Goal: Task Accomplishment & Management: Contribute content

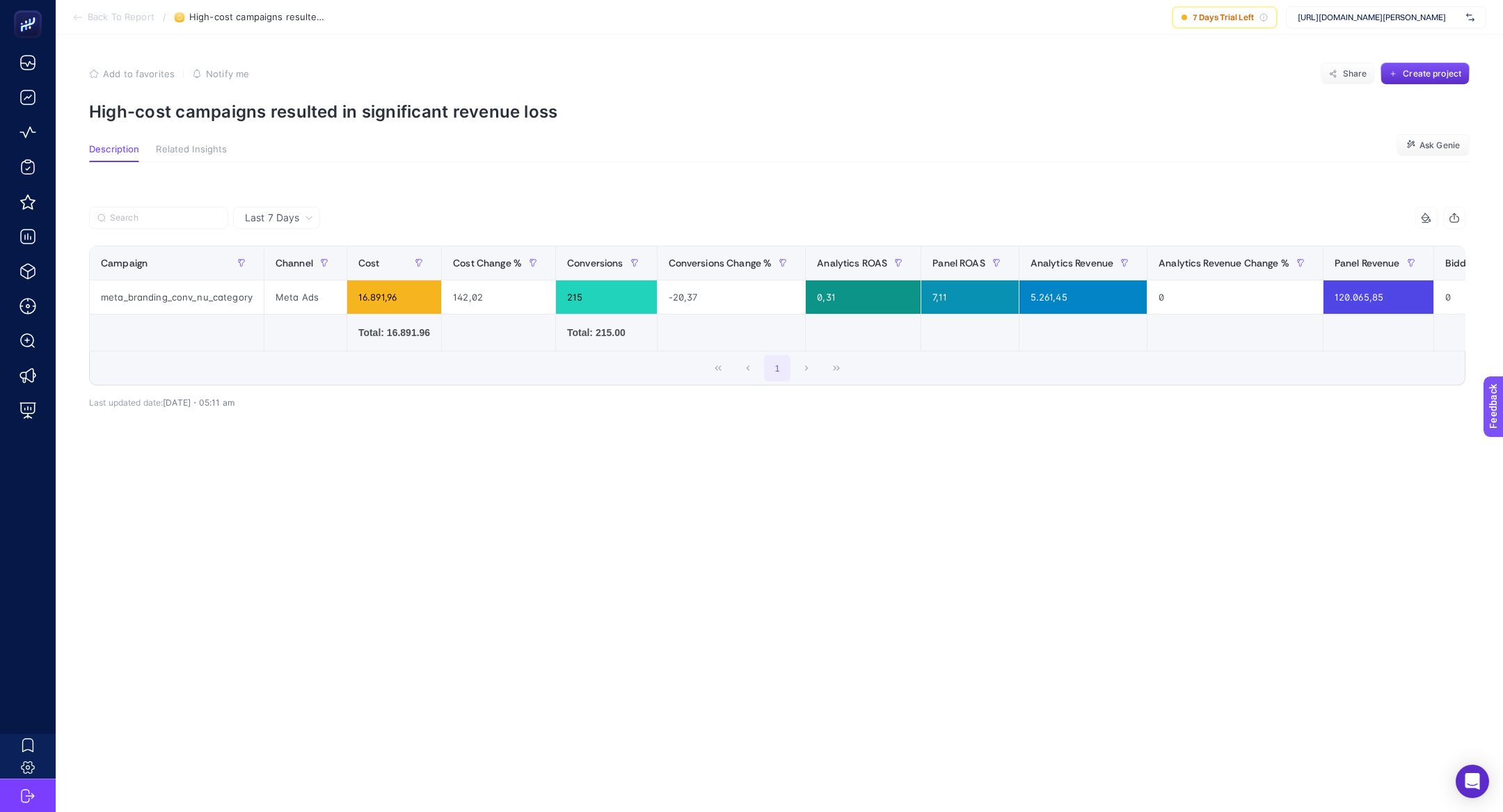
click at [1402, 7] on div "[URL][DOMAIN_NAME][PERSON_NAME]" at bounding box center [1386, 17] width 200 height 22
type input "hatem"
click at [1410, 48] on div "[URL][DOMAIN_NAME]" at bounding box center [1387, 46] width 199 height 22
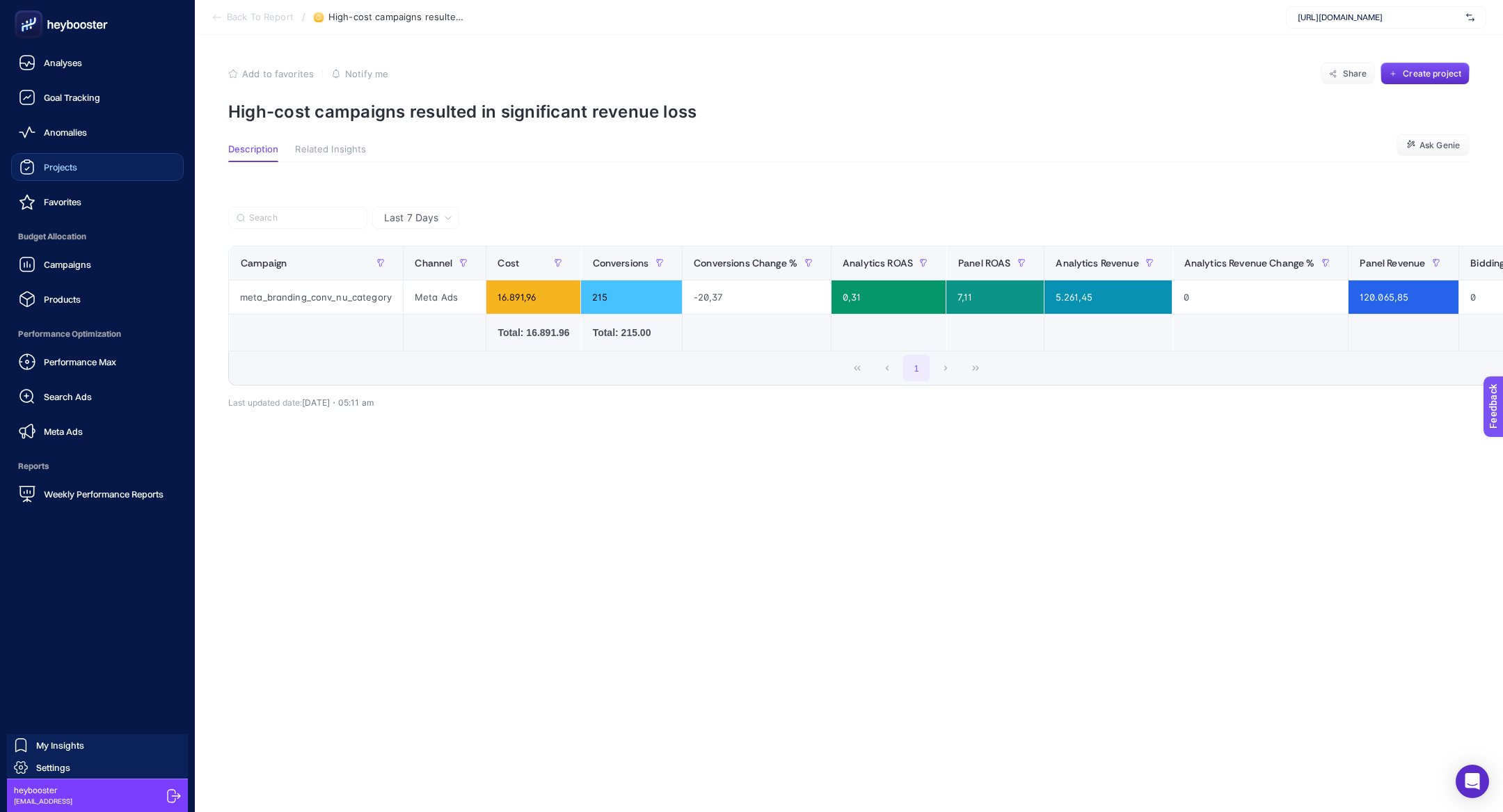
click at [52, 174] on div "Projects" at bounding box center [48, 167] width 58 height 16
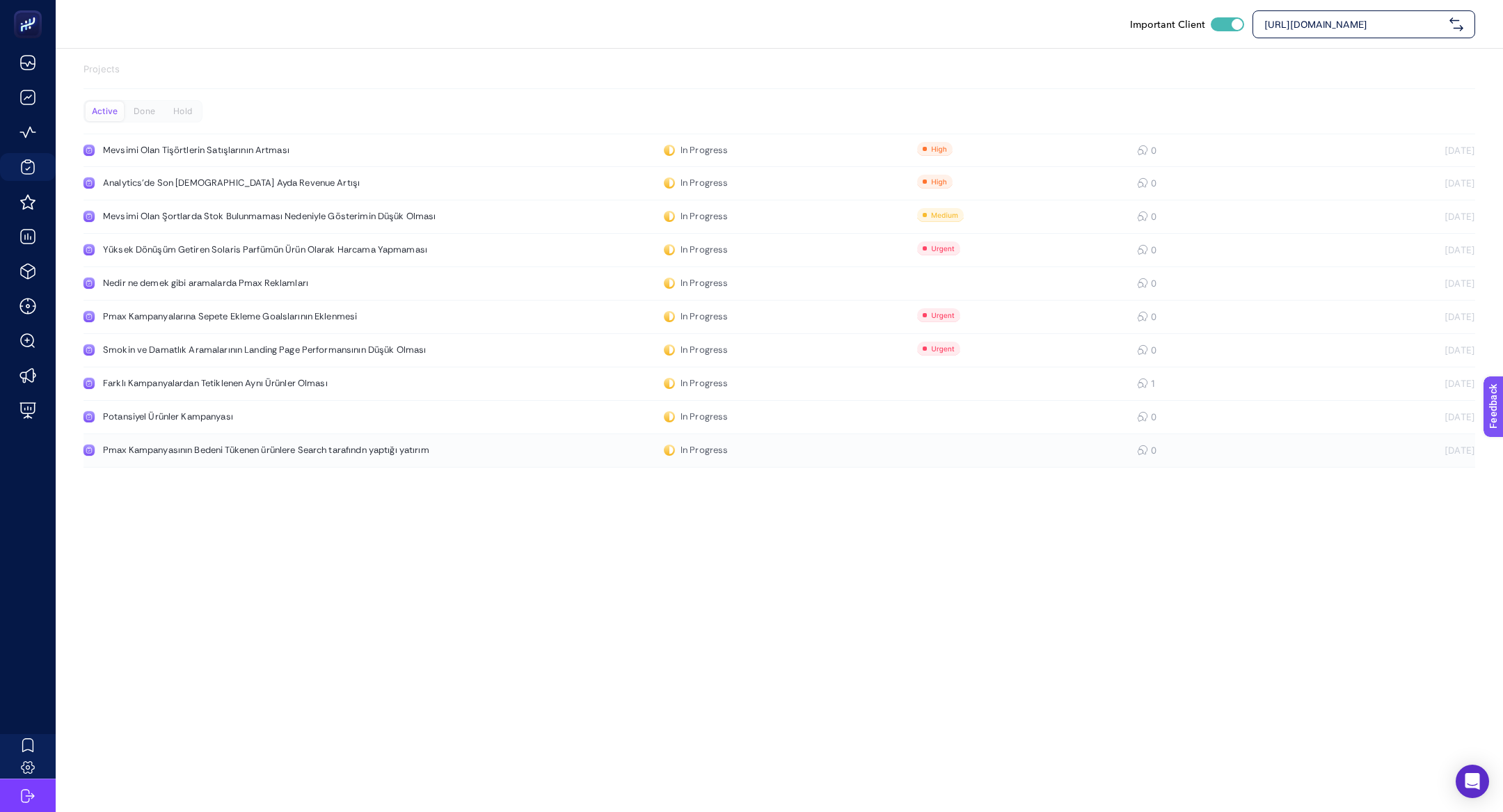
click at [211, 460] on link "Pmax Kampanyasının Bedeni Tükenen ürünlere Search tarafındn yaptığı yatırım In …" at bounding box center [779, 450] width 1392 height 34
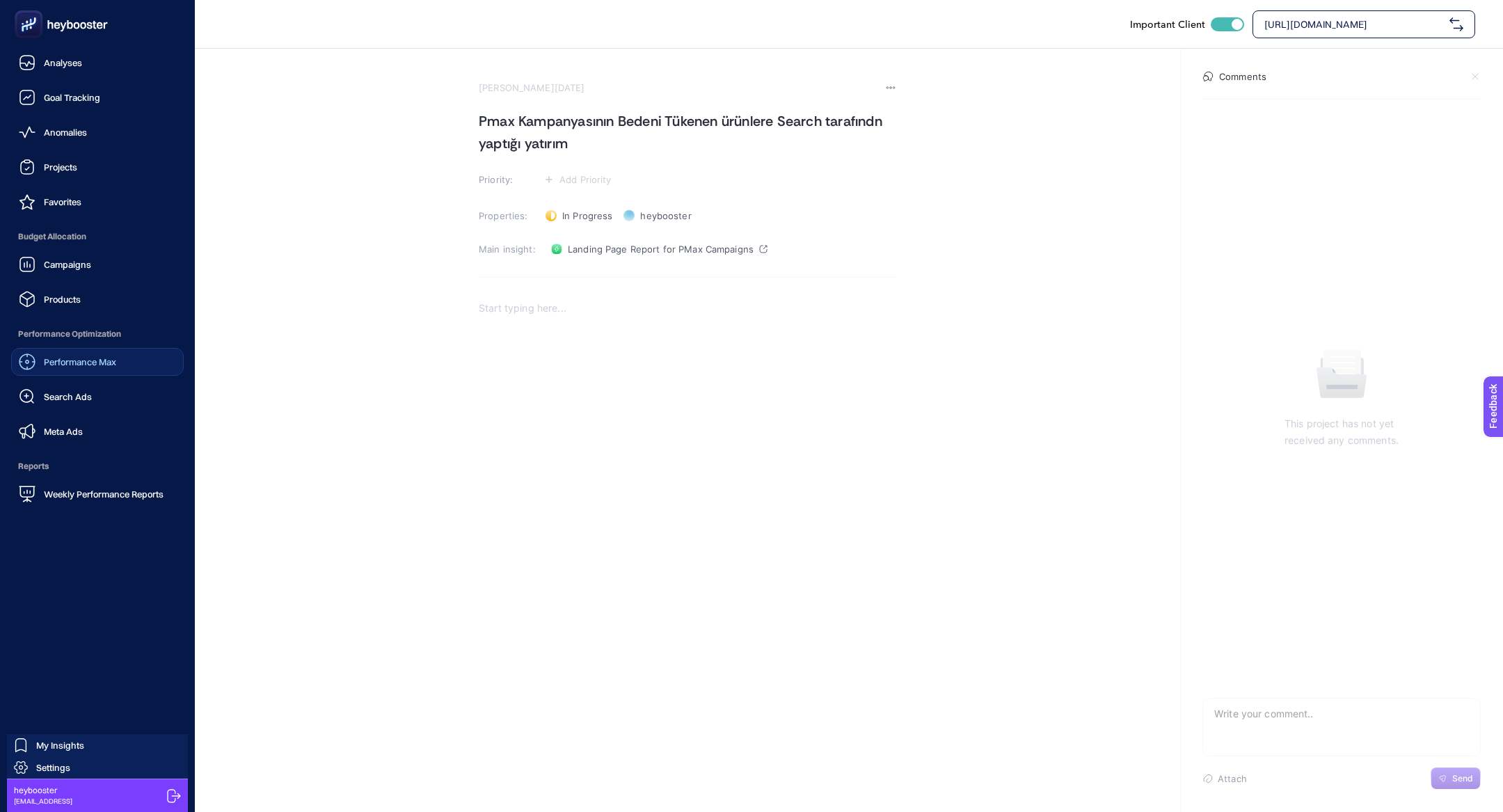
click at [86, 370] on link "Performance Max" at bounding box center [97, 362] width 173 height 27
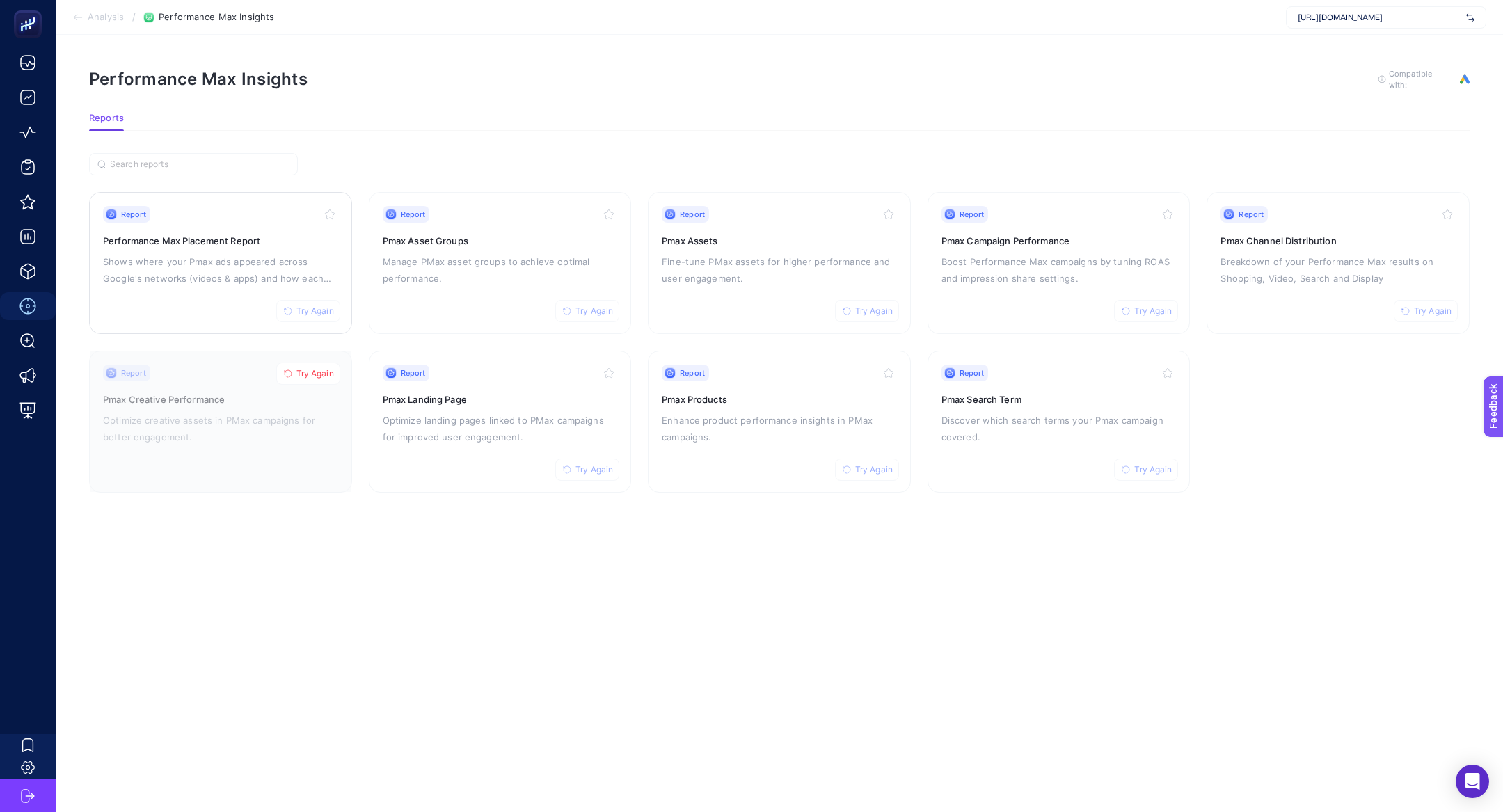
click at [253, 268] on p "Shows where your Pmax ads appeared across Google's networks (videos & apps) and…" at bounding box center [220, 269] width 235 height 34
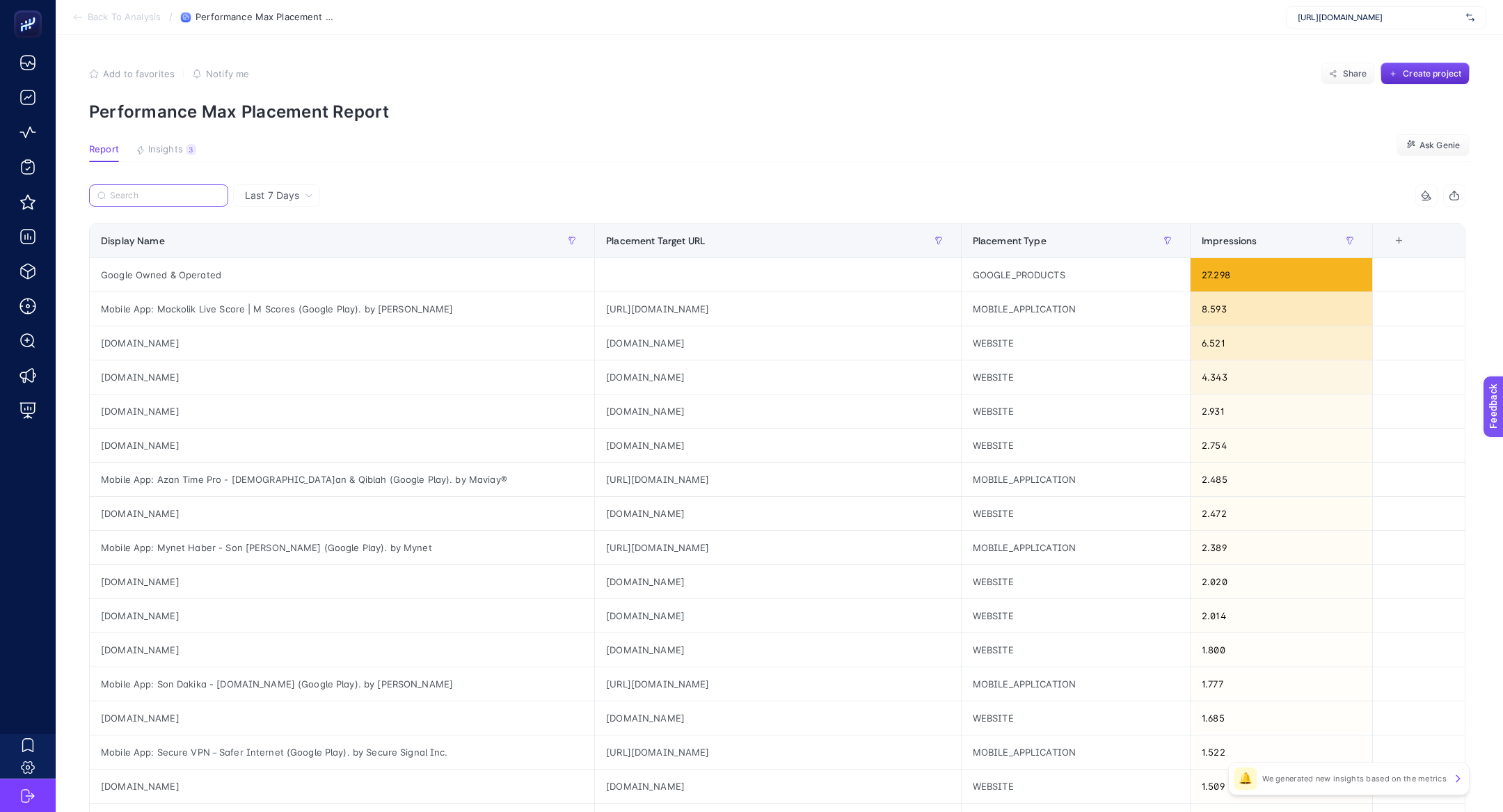
click at [159, 200] on label at bounding box center [159, 195] width 139 height 22
click at [159, 200] on input "Search" at bounding box center [164, 195] width 110 height 10
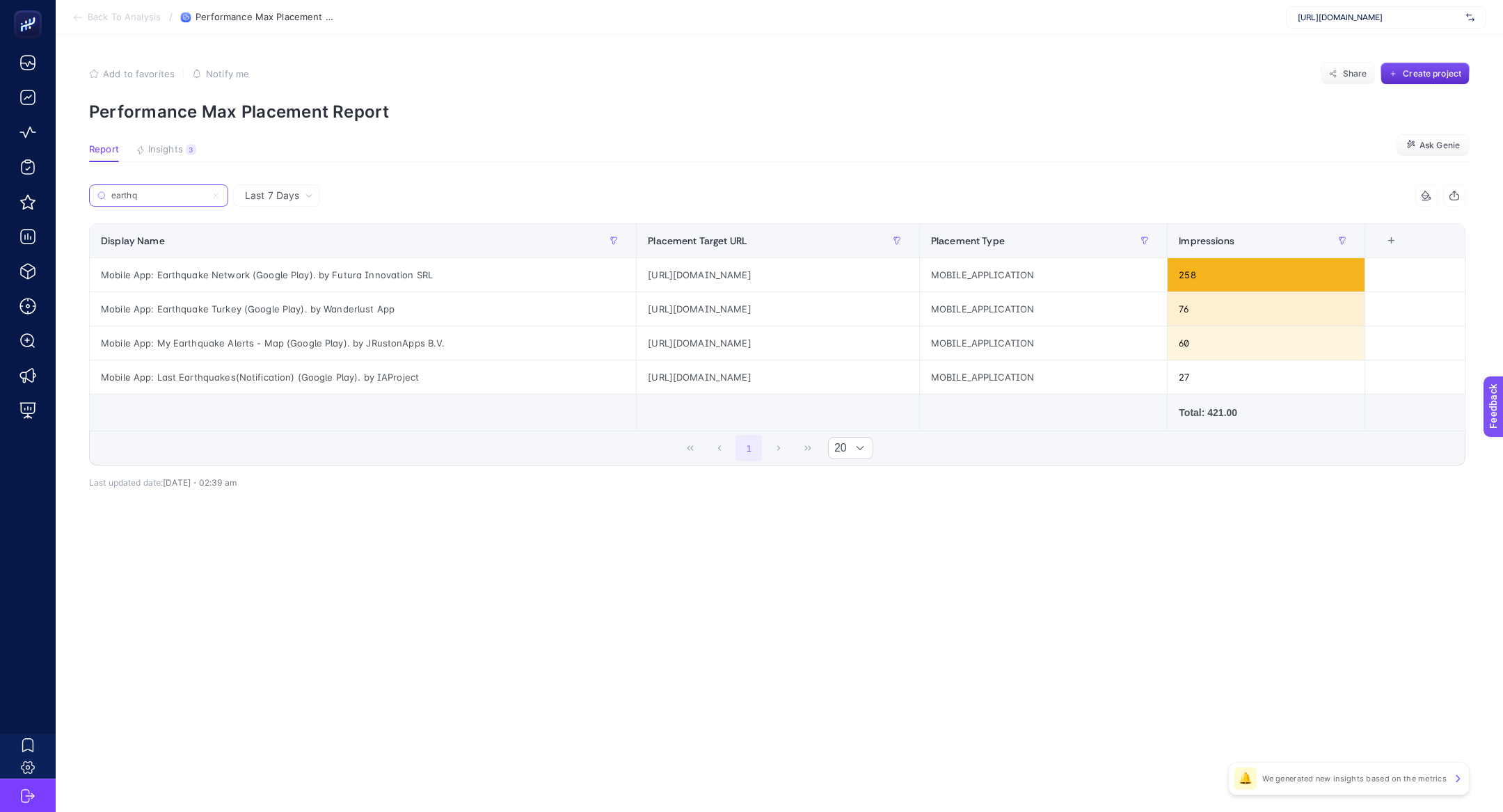
type input "earthq"
click at [215, 197] on icon at bounding box center [216, 195] width 8 height 8
click at [206, 197] on input "earthq" at bounding box center [159, 195] width 95 height 10
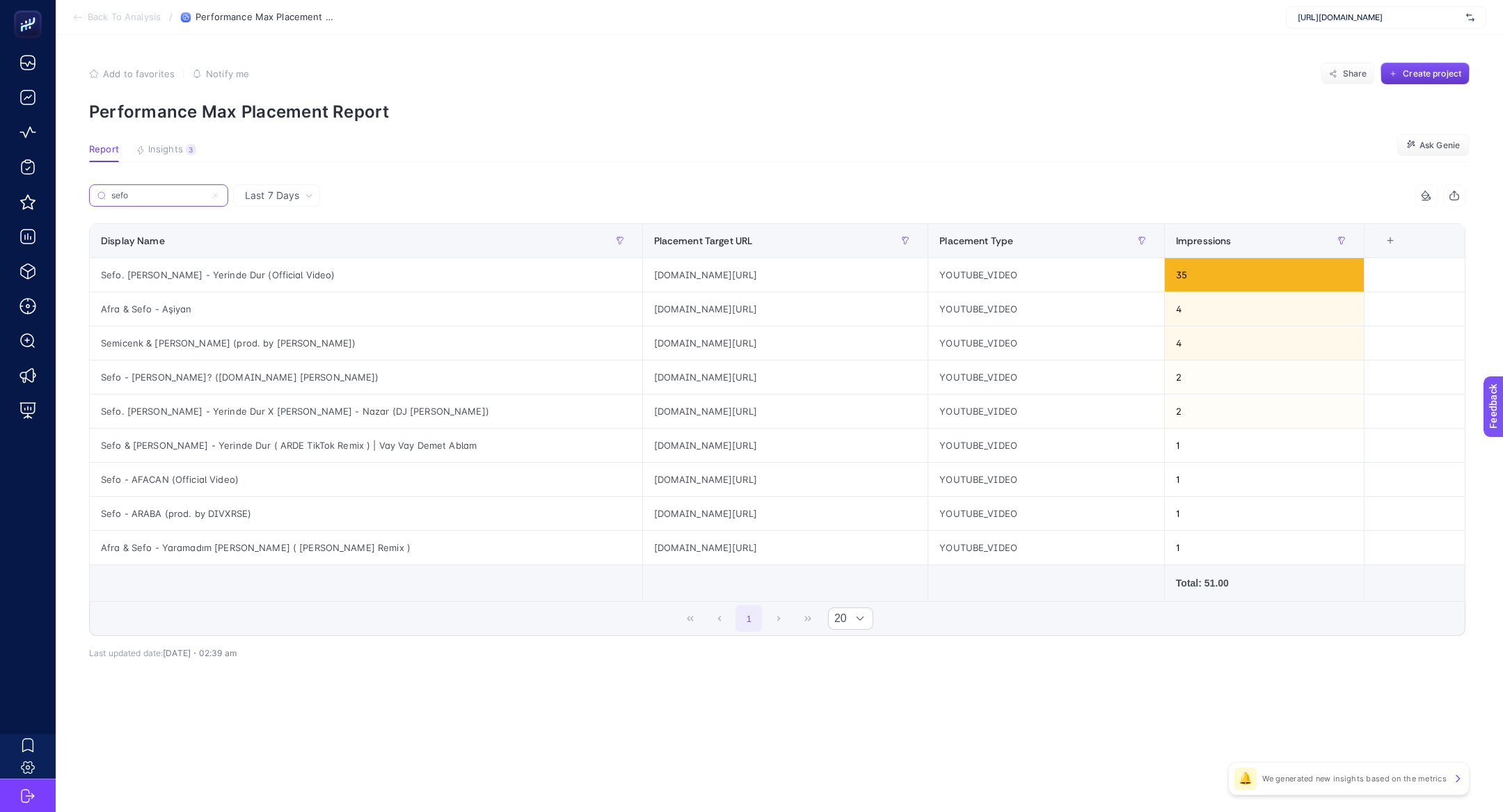
type input "sefo"
click at [1398, 66] on button "Create project" at bounding box center [1425, 74] width 90 height 22
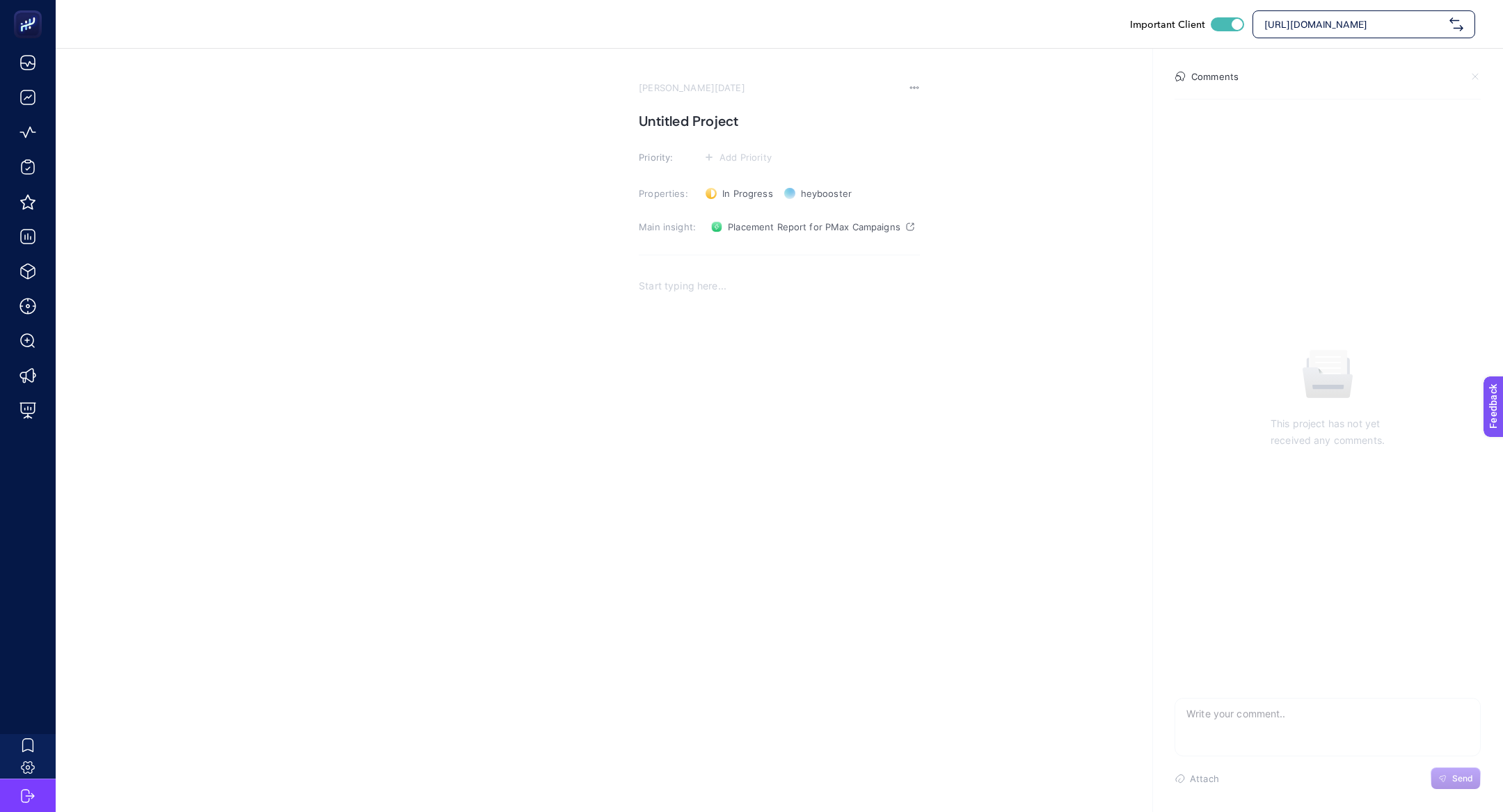
click at [639, 119] on h1 "Untitled Project" at bounding box center [779, 121] width 281 height 22
paste h1
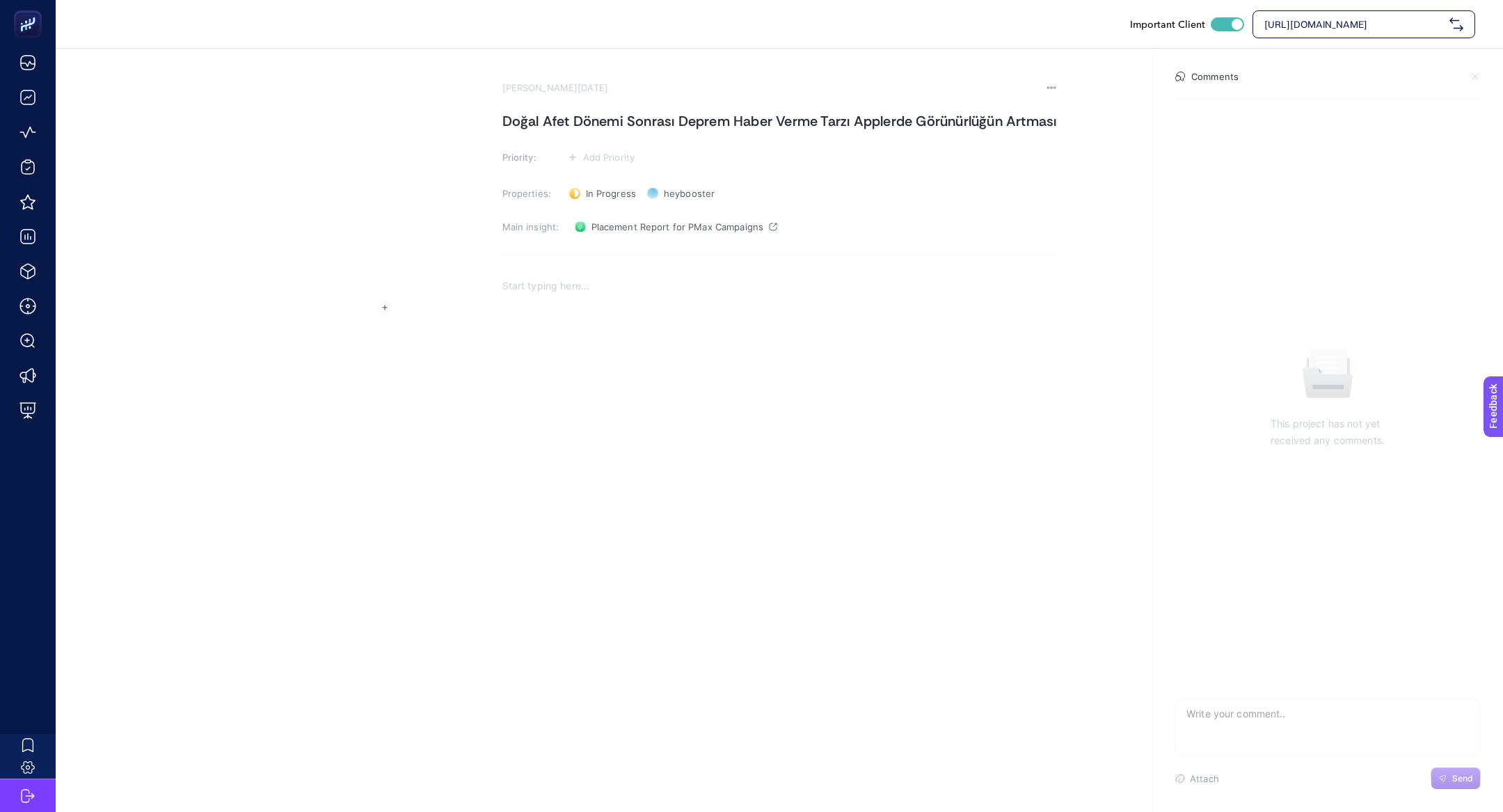
click at [524, 374] on div "Rich Text Editor. Editing area: main" at bounding box center [779, 407] width 555 height 279
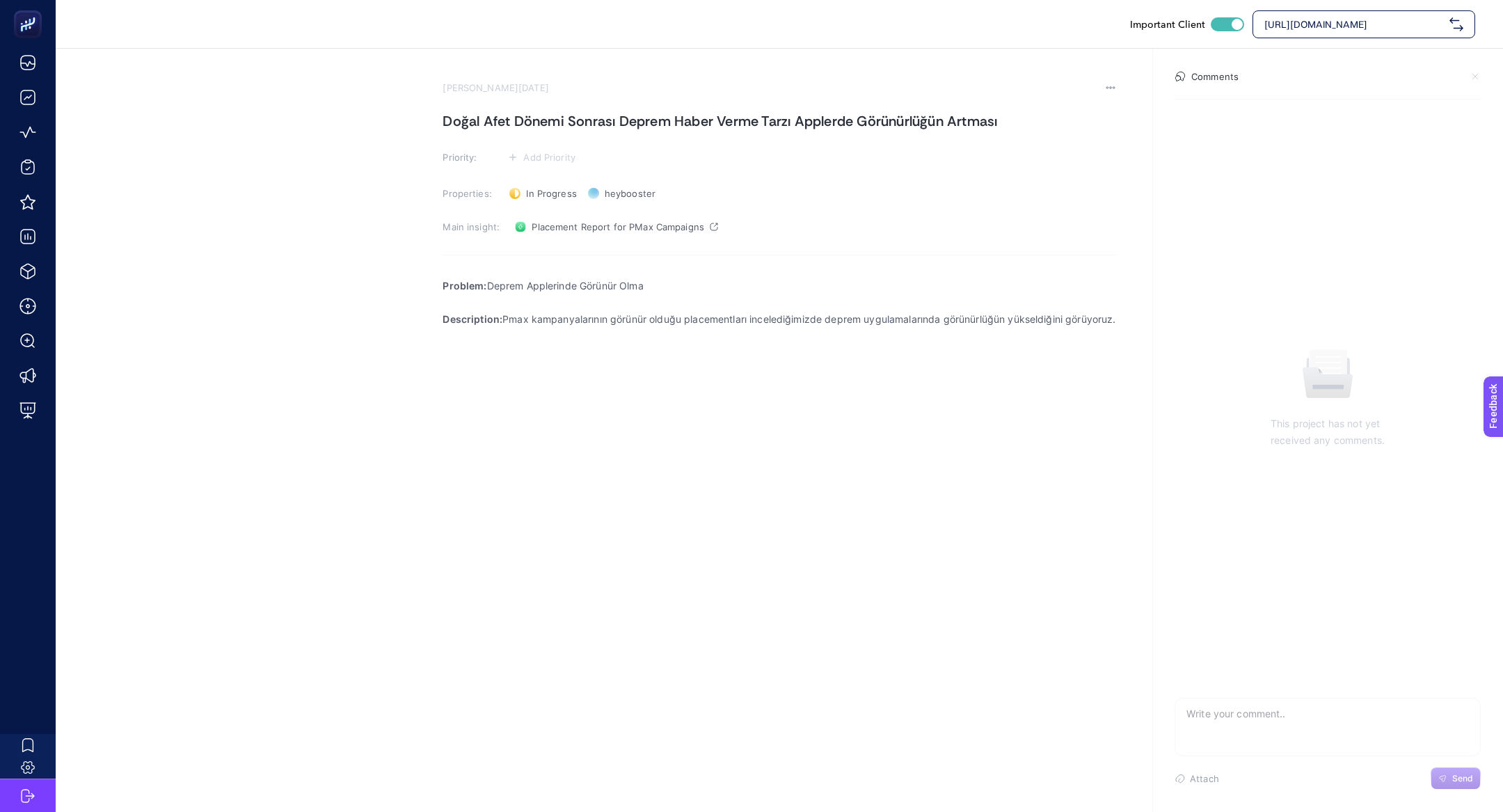
click at [479, 193] on section "[PERSON_NAME][DATE] Doğal Afet Dönemi Sonrası Deprem Haber Verme Tarzı Applerde…" at bounding box center [779, 314] width 673 height 465
click at [479, 190] on section "[PERSON_NAME][DATE] Doğal Afet Dönemi Sonrası Deprem Haber Verme Tarzı Applerde…" at bounding box center [779, 314] width 673 height 465
click at [479, 167] on section "[PERSON_NAME][DATE] Doğal Afet Dönemi Sonrası Deprem Haber Verme Tarzı Applerde…" at bounding box center [779, 314] width 673 height 465
click at [504, 165] on button "Add Priority" at bounding box center [542, 157] width 76 height 16
click at [515, 216] on rect at bounding box center [533, 209] width 36 height 14
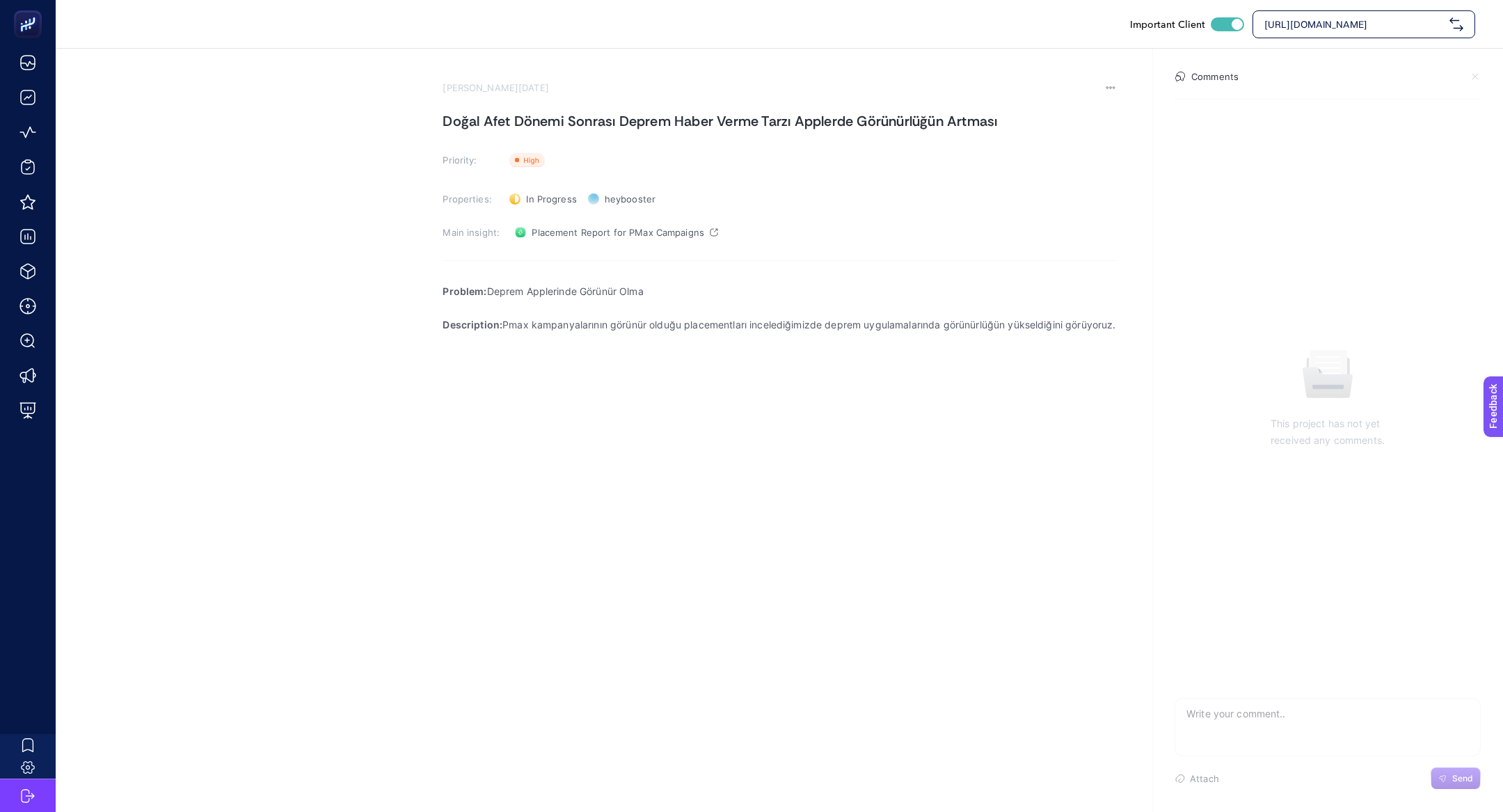
click at [574, 429] on div "Problem: Deprem Applerinde Görünür Olma Description: Pmax kampanyalarının görün…" at bounding box center [779, 413] width 673 height 279
click at [382, 378] on rect "button" at bounding box center [385, 379] width 14 height 14
click at [378, 418] on button "Upload image from computer" at bounding box center [381, 408] width 21 height 21
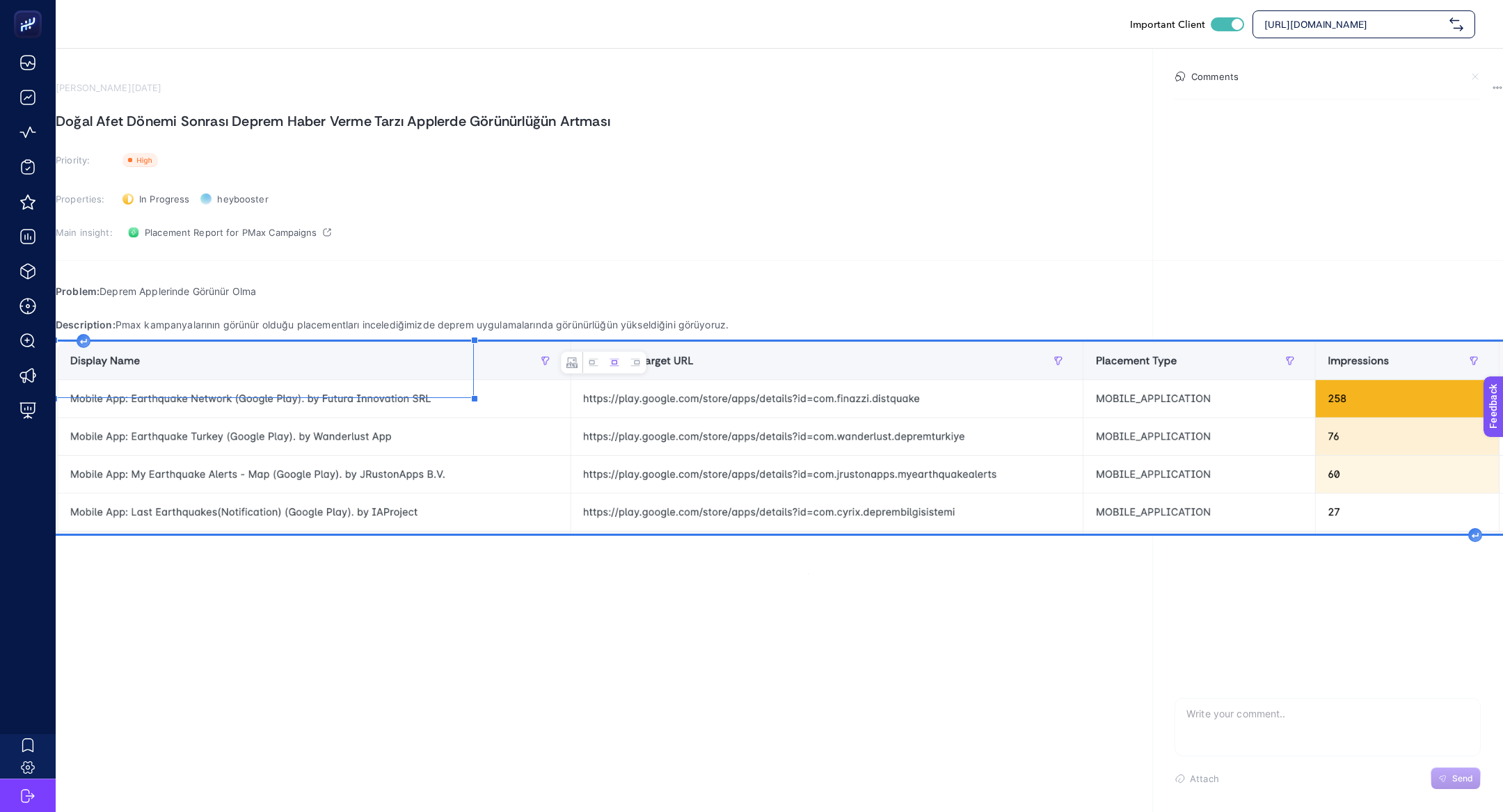
click at [555, 417] on img "Rich Text Editor. Editing area: main" at bounding box center [779, 438] width 1448 height 192
click at [1468, 528] on div "Rich Text Editor. Editing area: main" at bounding box center [1475, 534] width 14 height 14
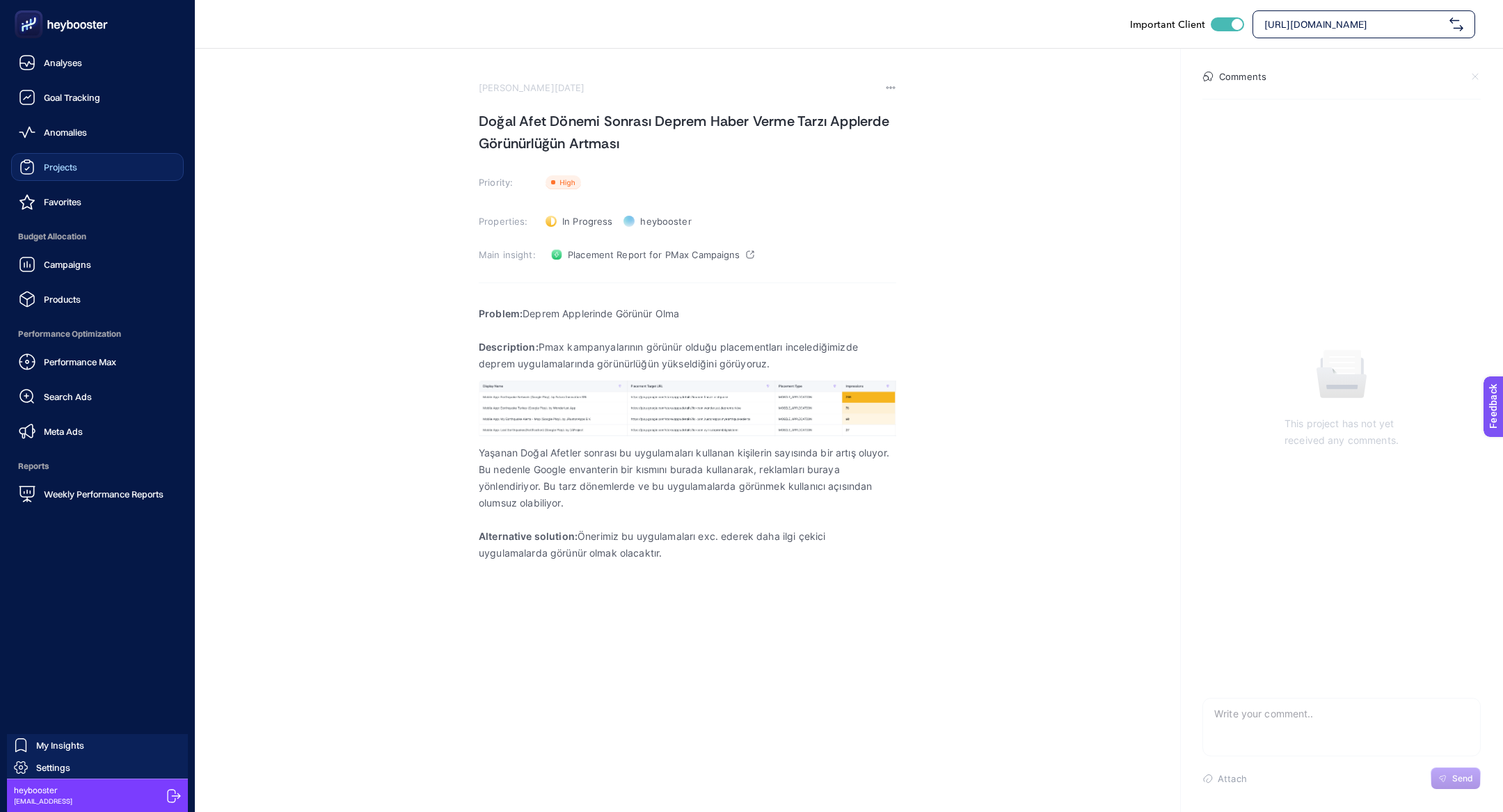
click at [97, 168] on link "Projects" at bounding box center [97, 167] width 173 height 27
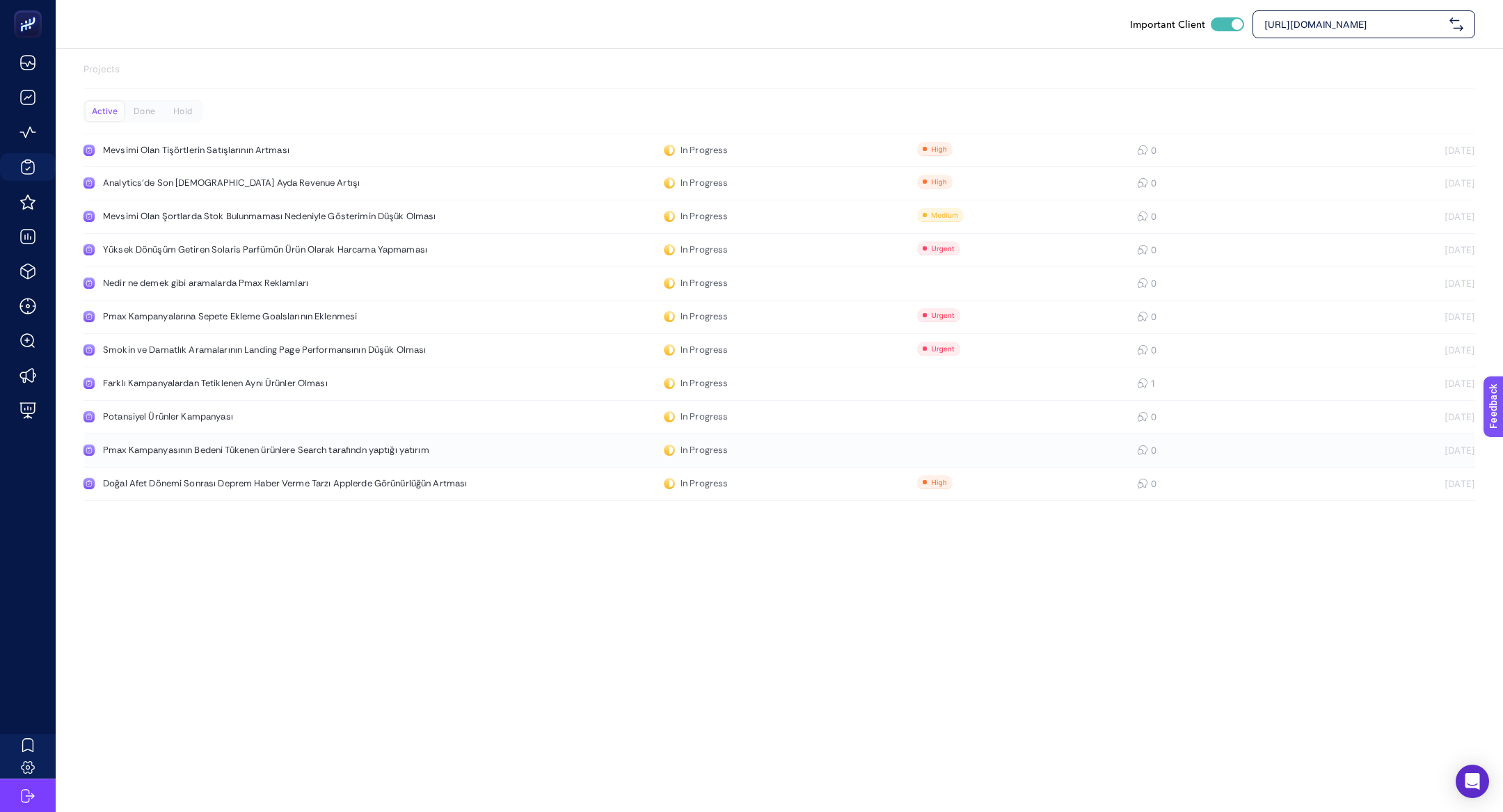
click at [206, 459] on link "Pmax Kampanyasının Bedeni Tükenen ürünlere Search tarafındn yaptığı yatırım In …" at bounding box center [779, 450] width 1392 height 34
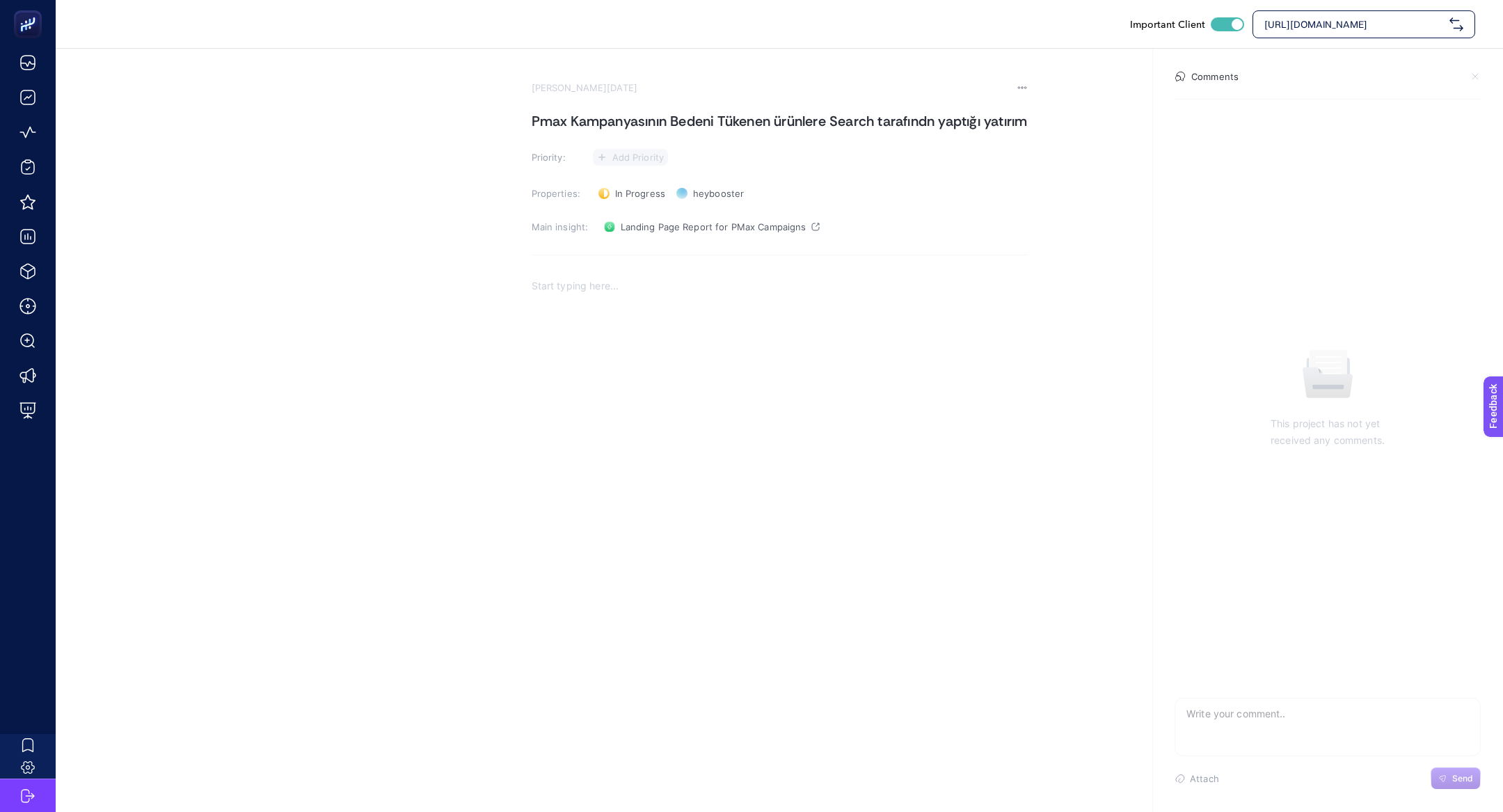
click at [612, 163] on span "Add Priority" at bounding box center [638, 157] width 52 height 11
click at [605, 216] on rect at bounding box center [622, 209] width 36 height 14
click at [532, 132] on h1 "Pmax Kampanyasının Bedeni Tükenen ürünlere Search tarafındn yaptığı yatırım" at bounding box center [779, 121] width 496 height 22
click at [480, 369] on div "Rich Text Editor. Editing area: main" at bounding box center [779, 413] width 600 height 279
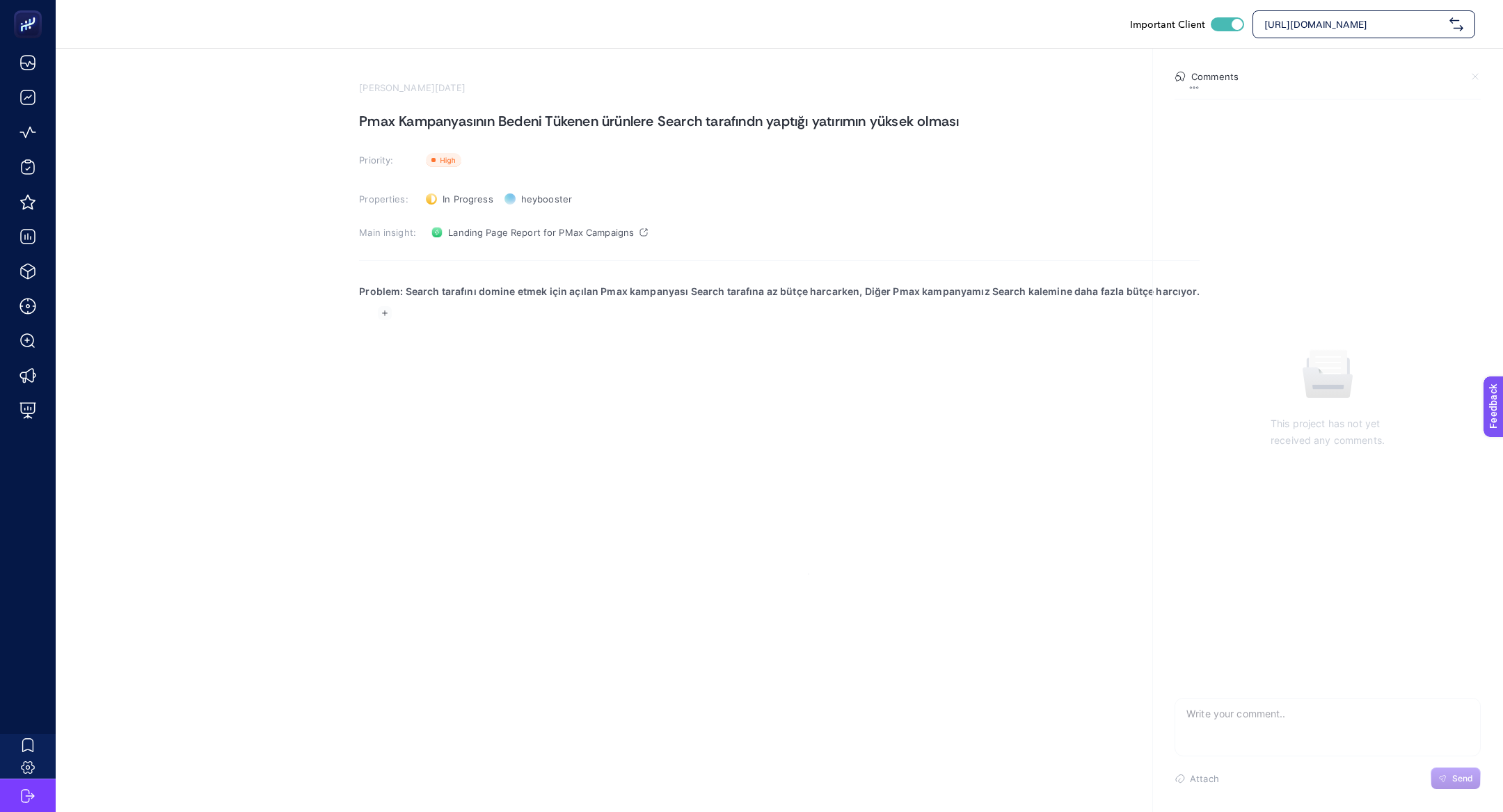
drag, startPoint x: 439, startPoint y: 314, endPoint x: 972, endPoint y: 340, distance: 533.6
click at [984, 341] on section "[PERSON_NAME][DATE] Pmax Kampanyasının Bedeni Tükenen ürünlere Search tarafındn…" at bounding box center [779, 301] width 1448 height 504
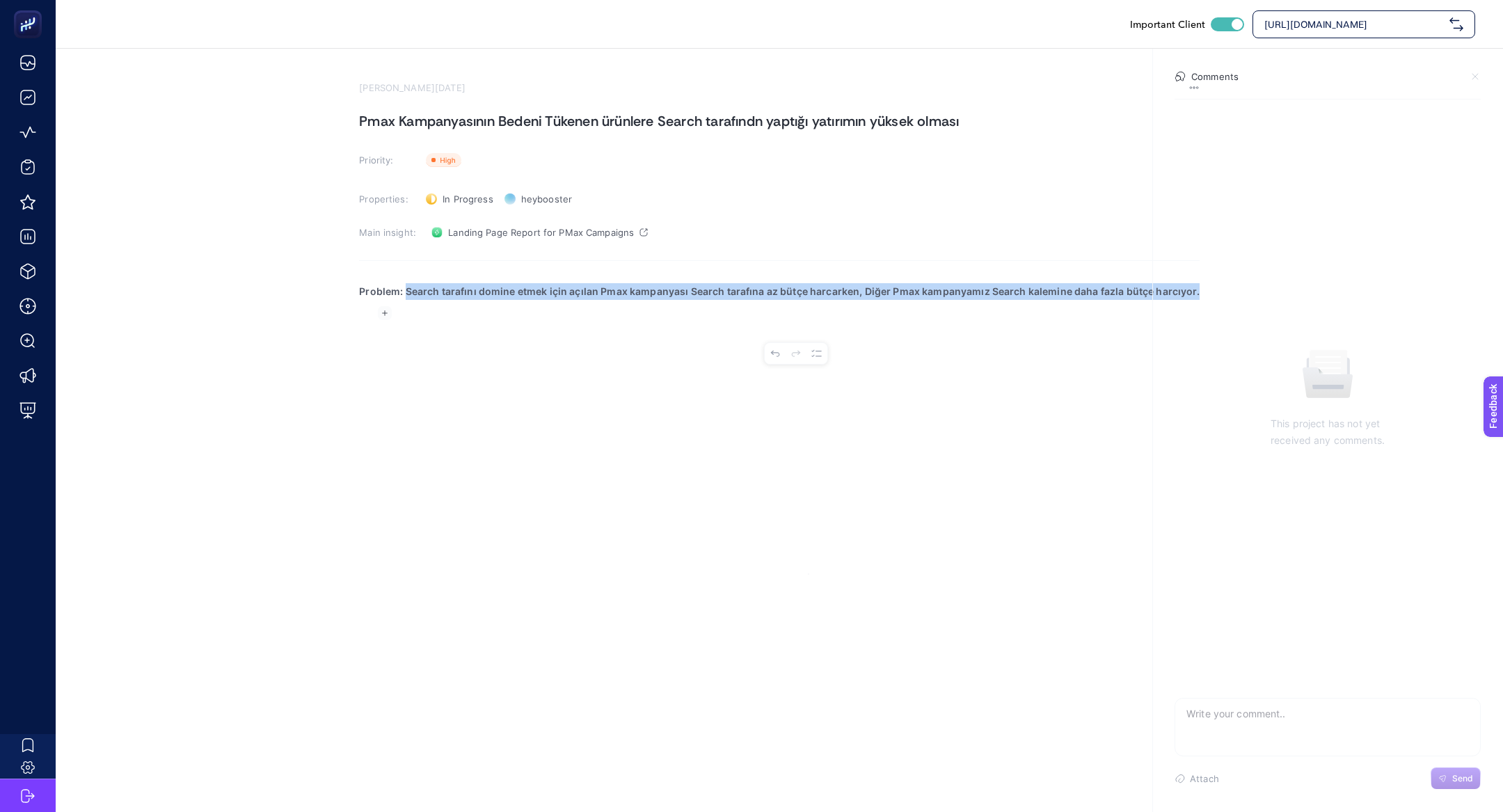
drag, startPoint x: 439, startPoint y: 311, endPoint x: 1026, endPoint y: 346, distance: 588.0
click at [1026, 346] on section "[PERSON_NAME][DATE] Pmax Kampanyasının Bedeni Tükenen ürünlere Search tarafındn…" at bounding box center [779, 301] width 1448 height 504
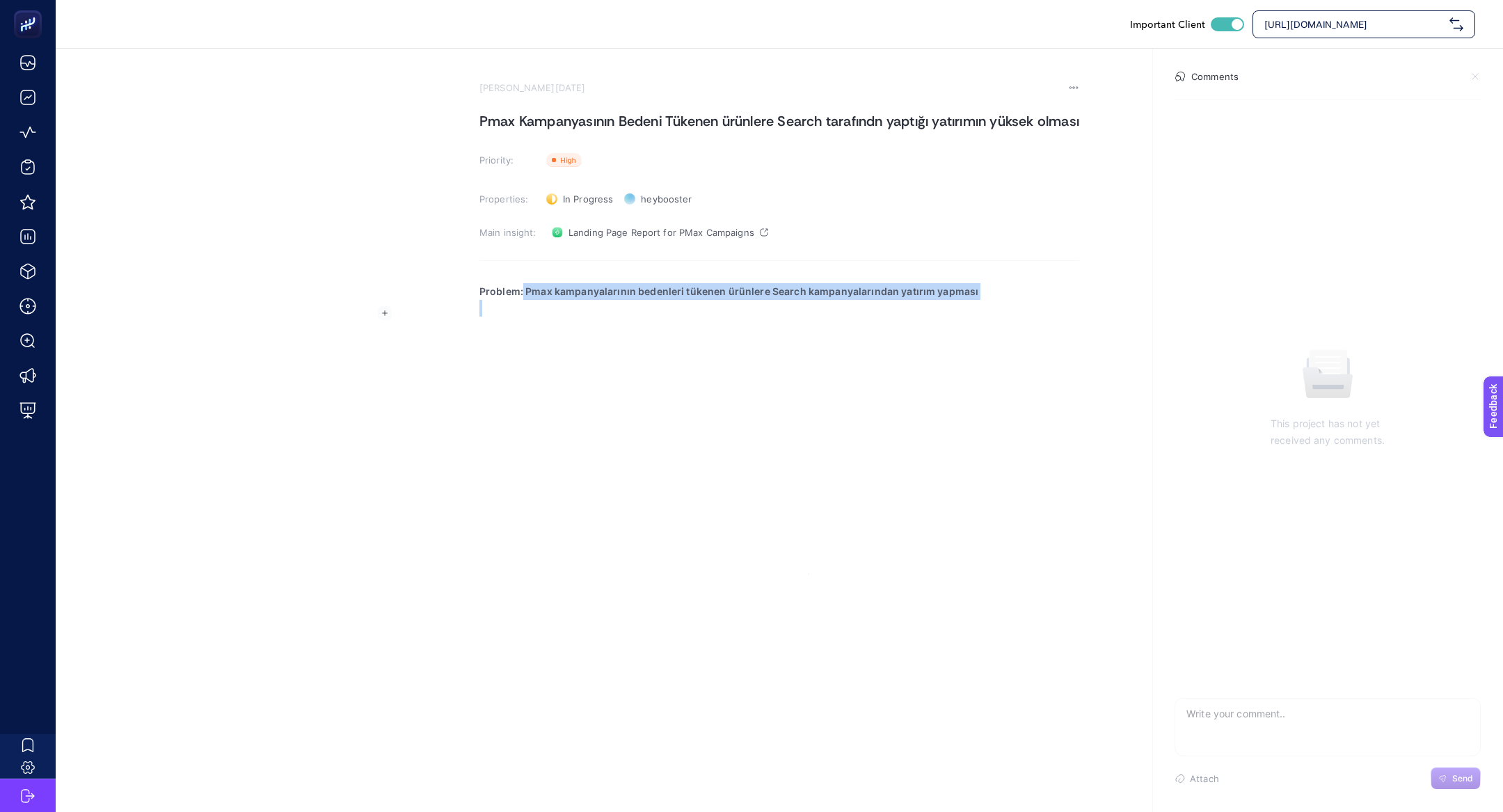
drag, startPoint x: 437, startPoint y: 312, endPoint x: 628, endPoint y: 419, distance: 218.9
click at [629, 419] on div "Problem: Pmax kampanyalarının bedenleri tükenen ürünlere Search kampanyalarında…" at bounding box center [779, 413] width 600 height 279
click at [624, 377] on div "Problem: Pmax kampanyalarının bedenleri tükenen ürünlere Search kampanyalarında…" at bounding box center [779, 413] width 600 height 279
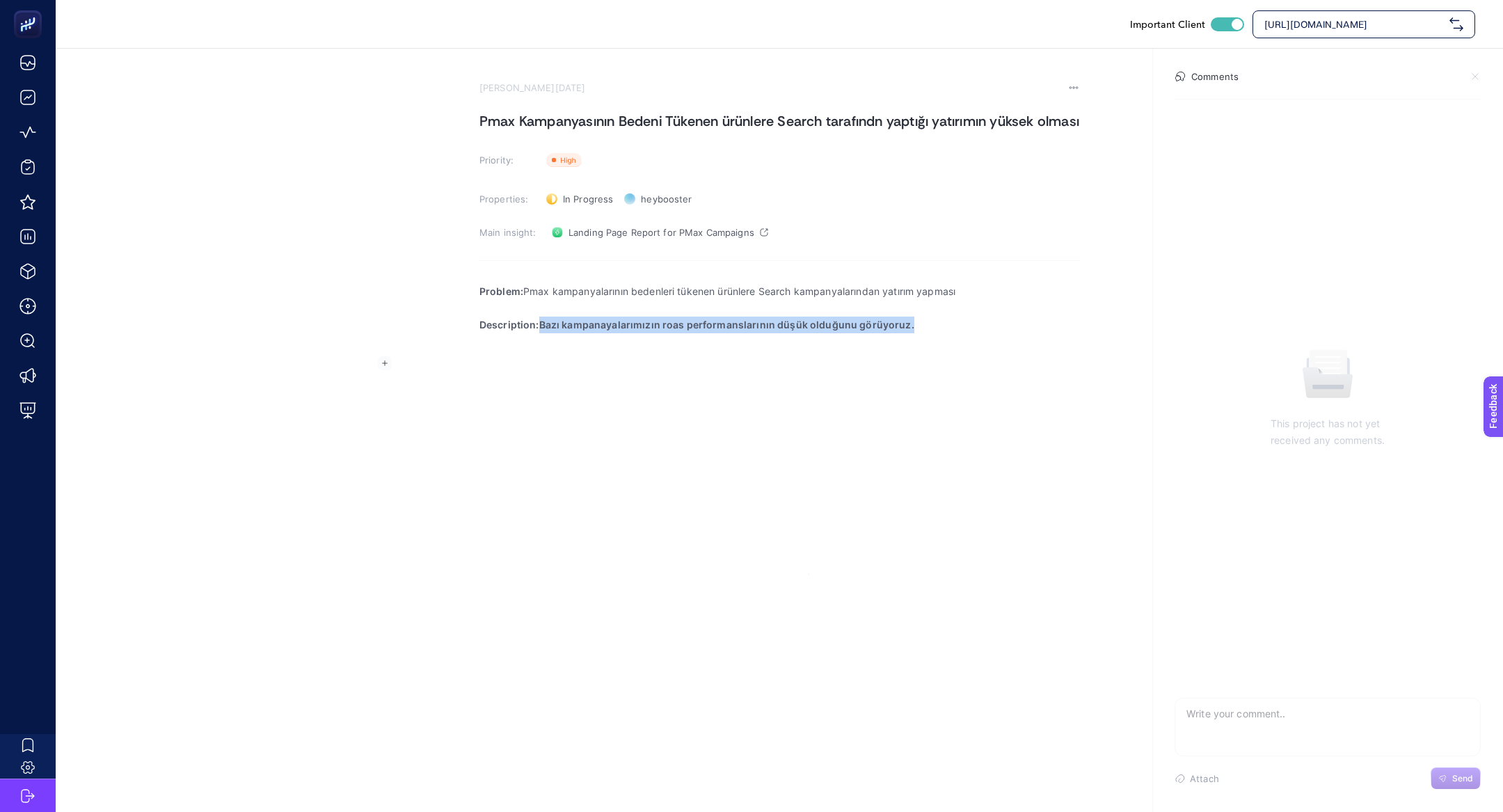
drag, startPoint x: 456, startPoint y: 367, endPoint x: 522, endPoint y: 450, distance: 106.0
click at [522, 450] on div "Problem: Pmax kampanyalarının bedenleri tükenen ürünlere Search kampanyalarında…" at bounding box center [779, 413] width 600 height 279
click at [480, 331] on strong "Description:Pmax kampanyalarının yönlendirme aldığı sayfaları incelediğimizde ü…" at bounding box center [685, 324] width 412 height 12
drag, startPoint x: 454, startPoint y: 362, endPoint x: 990, endPoint y: 382, distance: 536.4
click at [990, 382] on section "[PERSON_NAME][DATE] Pmax Kampanyasının Bedeni Tükenen ürünlere Search tarafındn…" at bounding box center [779, 301] width 1448 height 504
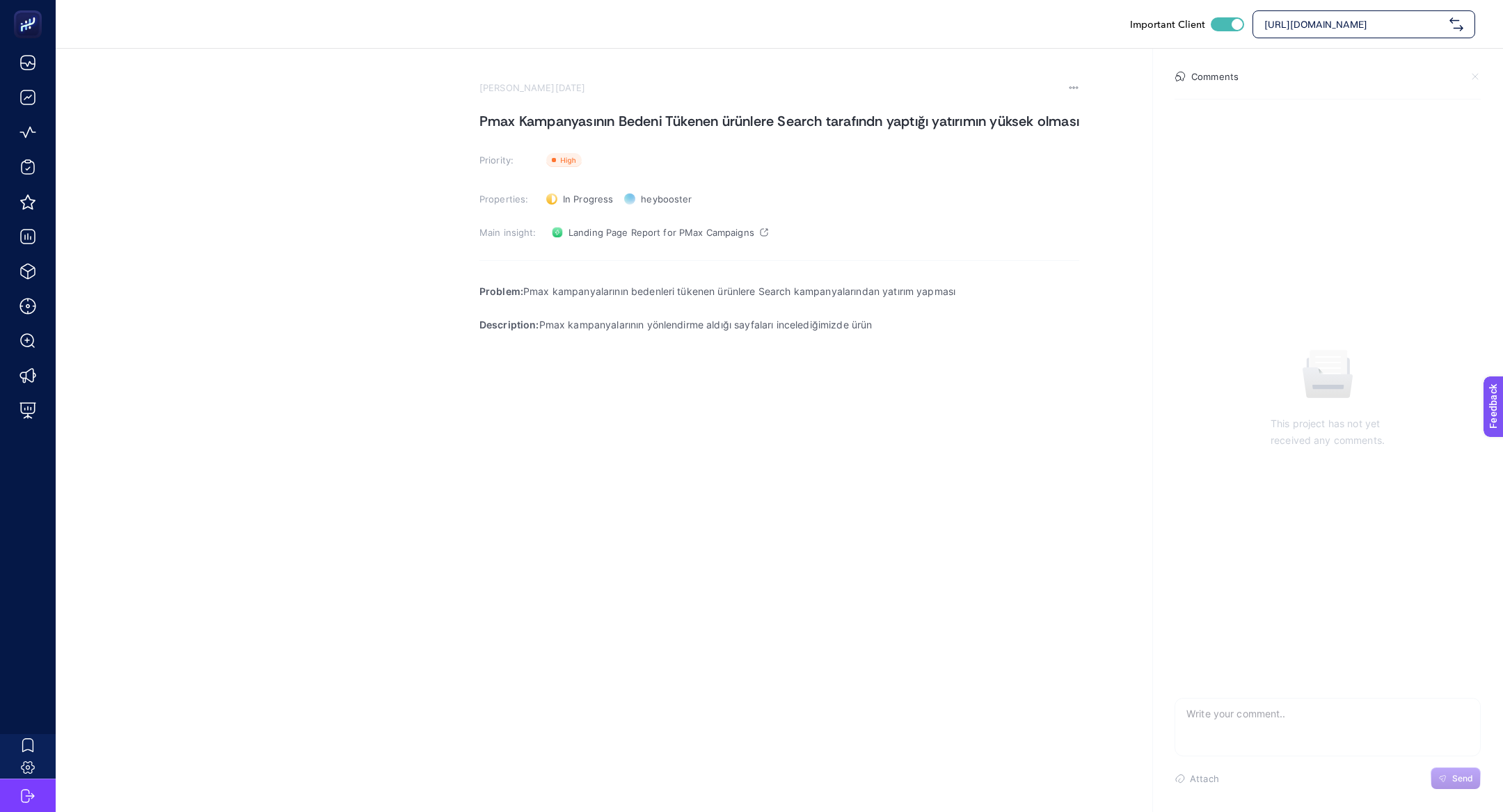
click at [814, 355] on section "[PERSON_NAME][DATE] Pmax Kampanyasının Bedeni Tükenen ürünlere Search tarafındn…" at bounding box center [779, 301] width 1448 height 504
click at [805, 333] on p "Description: Pmax kampanyalarının yönlendirme aldığı sayfaları incelediğimizde …" at bounding box center [779, 325] width 600 height 16
click at [574, 238] on span "Landing Page Report for PMax Campaigns" at bounding box center [643, 232] width 185 height 11
click at [685, 350] on p "Rich Text Editor. Editing area: main" at bounding box center [780, 342] width 636 height 16
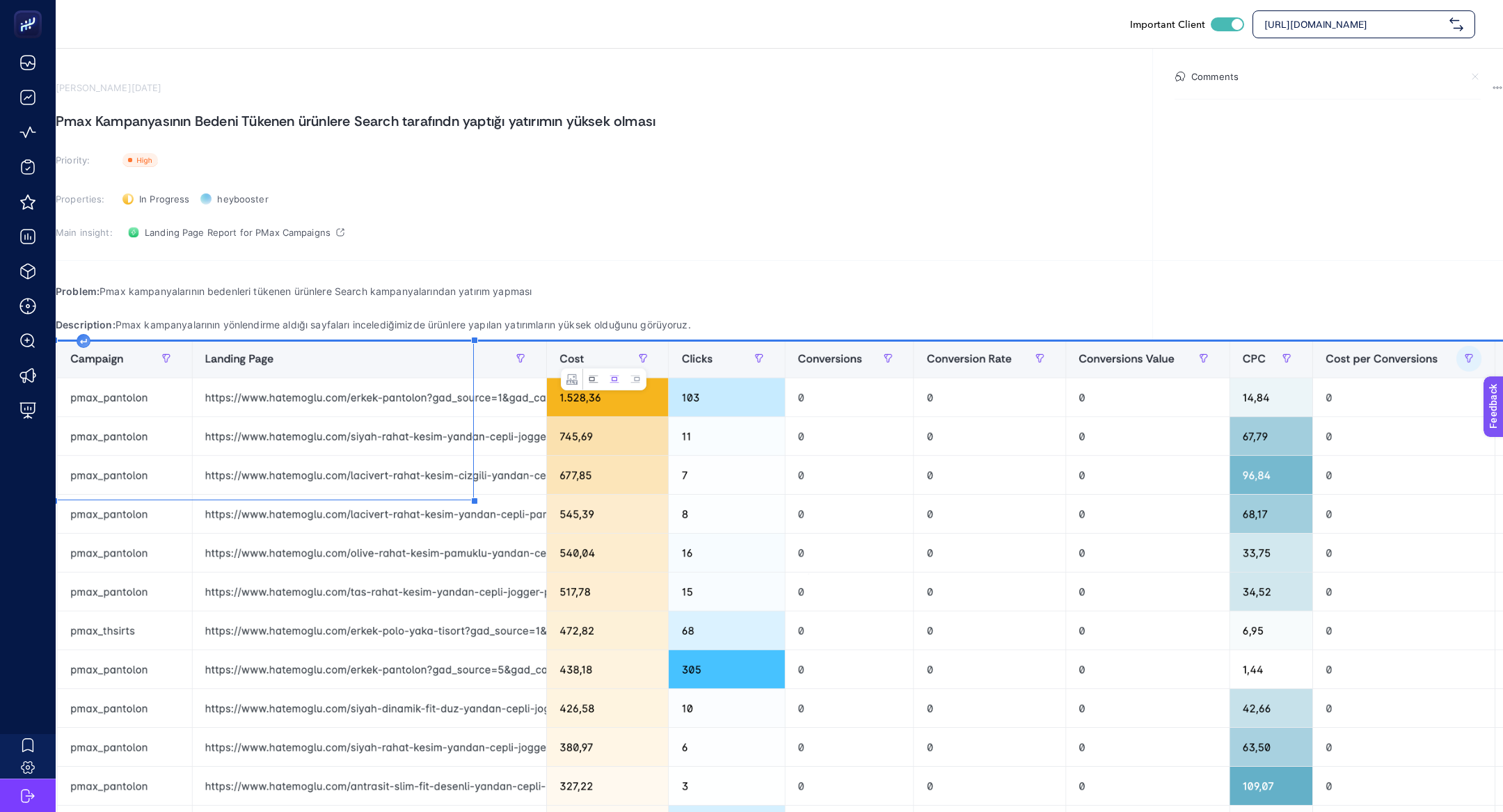
click at [587, 378] on button "Left aligned image" at bounding box center [593, 379] width 21 height 21
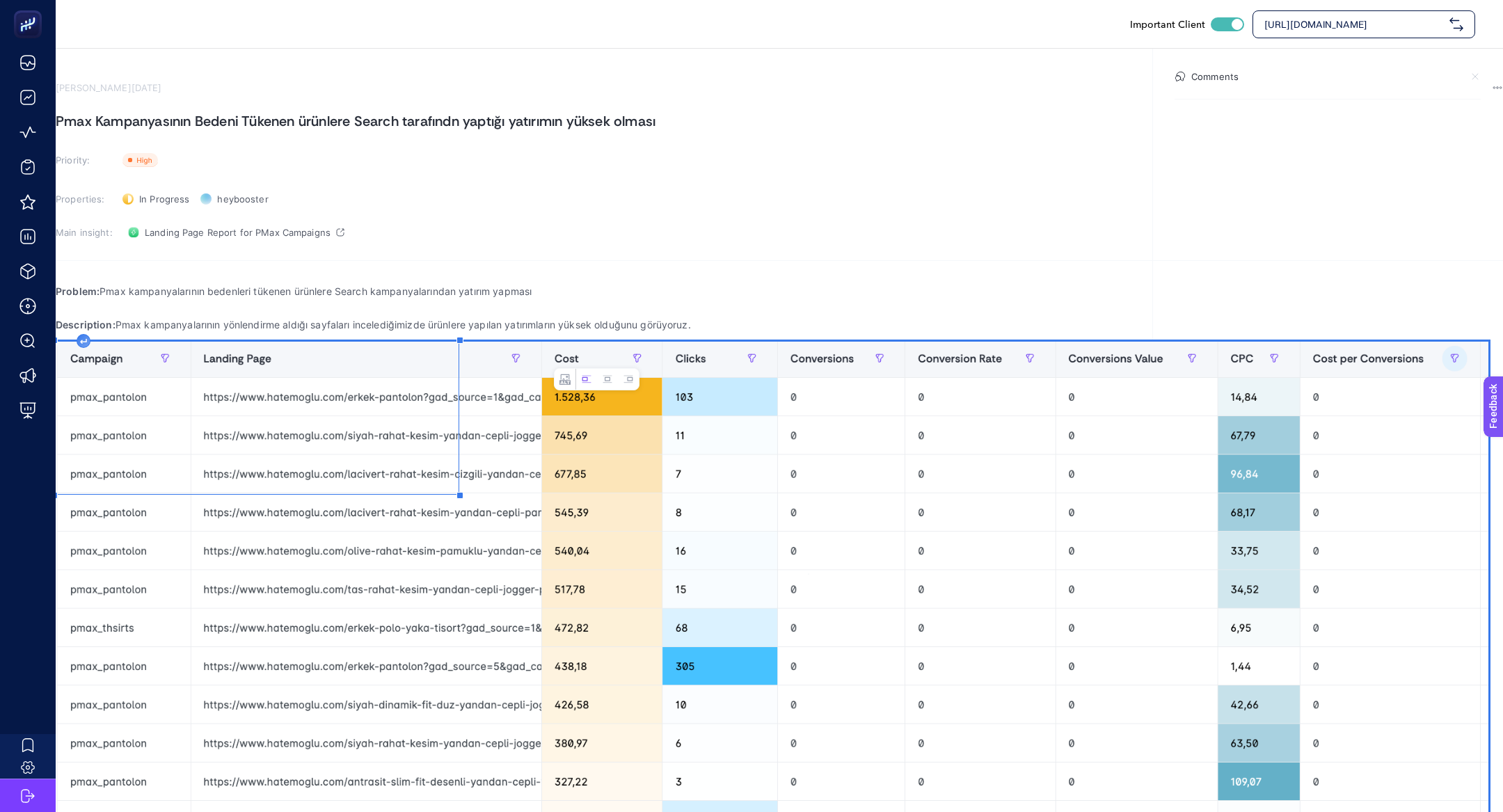
click at [775, 562] on div "Problem: Pmax kampanyalarının bedenleri tükenen ürünlere Search kampanyalarında…" at bounding box center [779, 583] width 1448 height 617
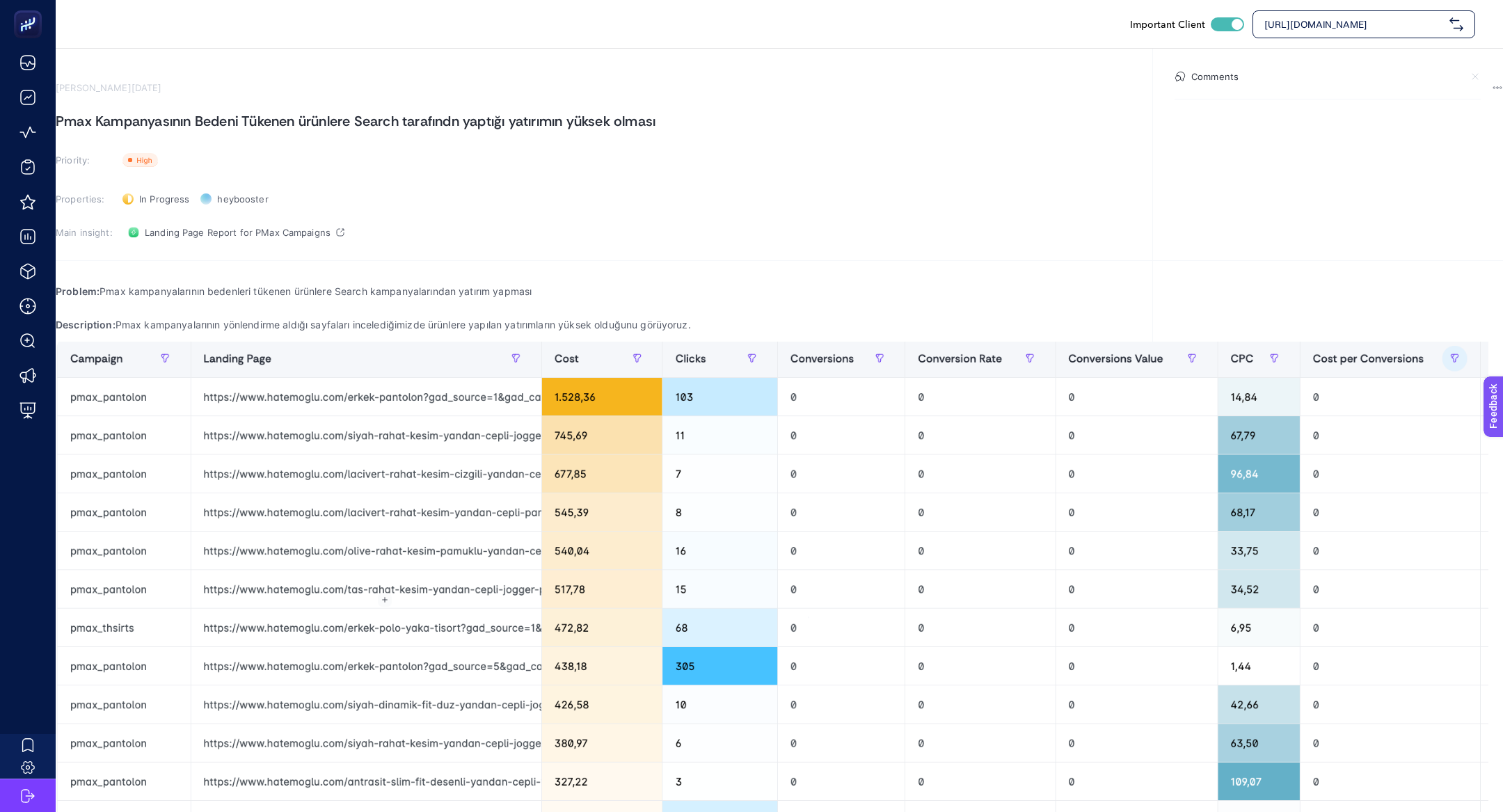
drag, startPoint x: 414, startPoint y: 602, endPoint x: 548, endPoint y: 617, distance: 134.8
click at [547, 618] on div "Important Client [URL][DOMAIN_NAME] [PERSON_NAME][DATE] Pmax Kampanyasının Bede…" at bounding box center [751, 406] width 1503 height 812
click at [795, 119] on h1 "Pmax Kampanyasının Bedeni Tükenen ürünlere Search tarafındn yaptığı yatırımın y…" at bounding box center [779, 121] width 1448 height 22
click at [452, 132] on h1 "Pmax Kampanyasının Bedeni Tükenen ürünlere Search tarafından yaptığı yatırımın …" at bounding box center [779, 121] width 1448 height 22
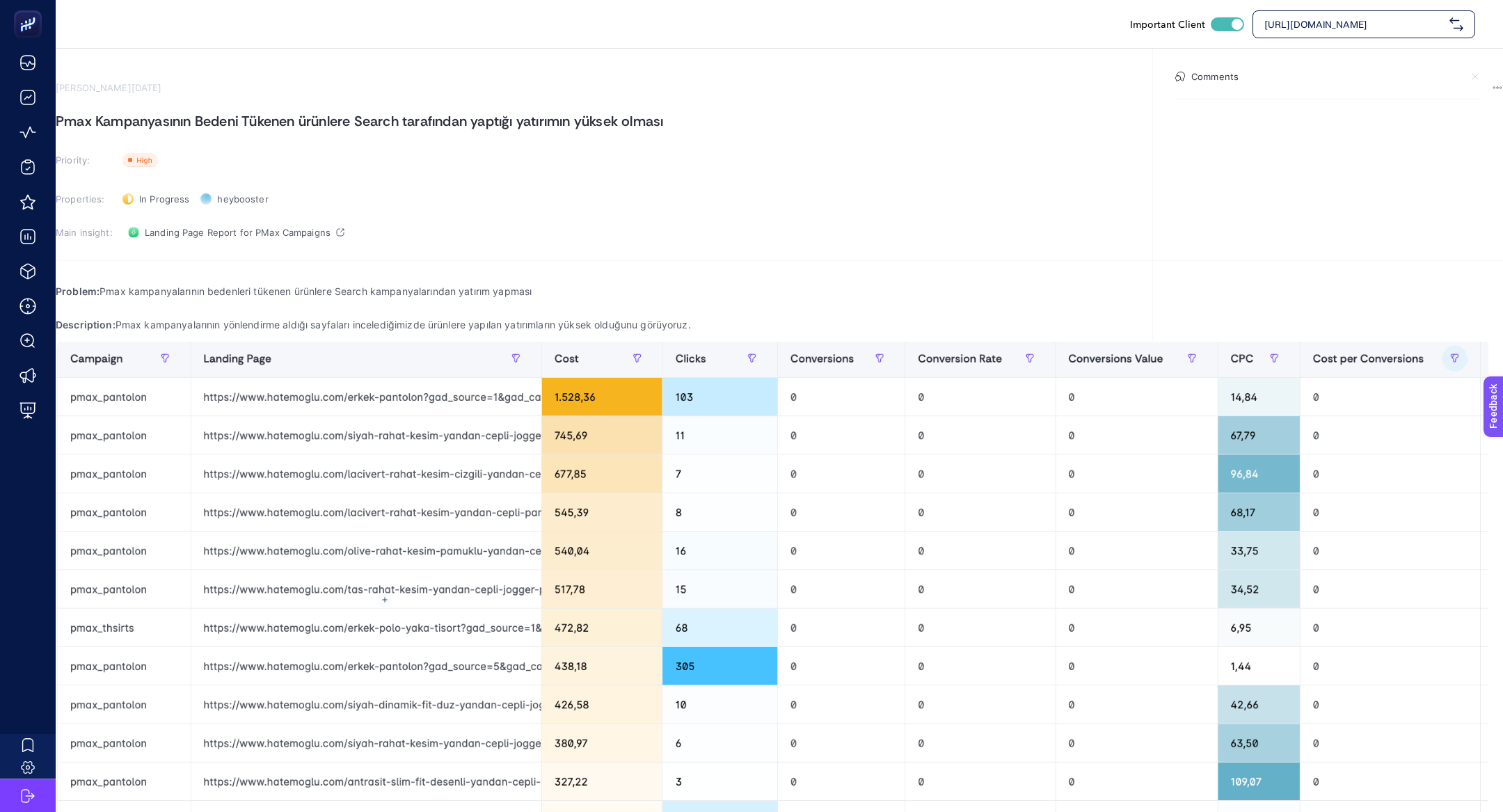
drag, startPoint x: 554, startPoint y: 633, endPoint x: 626, endPoint y: 710, distance: 105.4
click at [627, 712] on div "Important Client [URL][DOMAIN_NAME] [PERSON_NAME][DATE] Pmax Kampanyasının Bede…" at bounding box center [751, 406] width 1503 height 812
click at [1395, 14] on div "[URL][DOMAIN_NAME]" at bounding box center [1364, 24] width 223 height 27
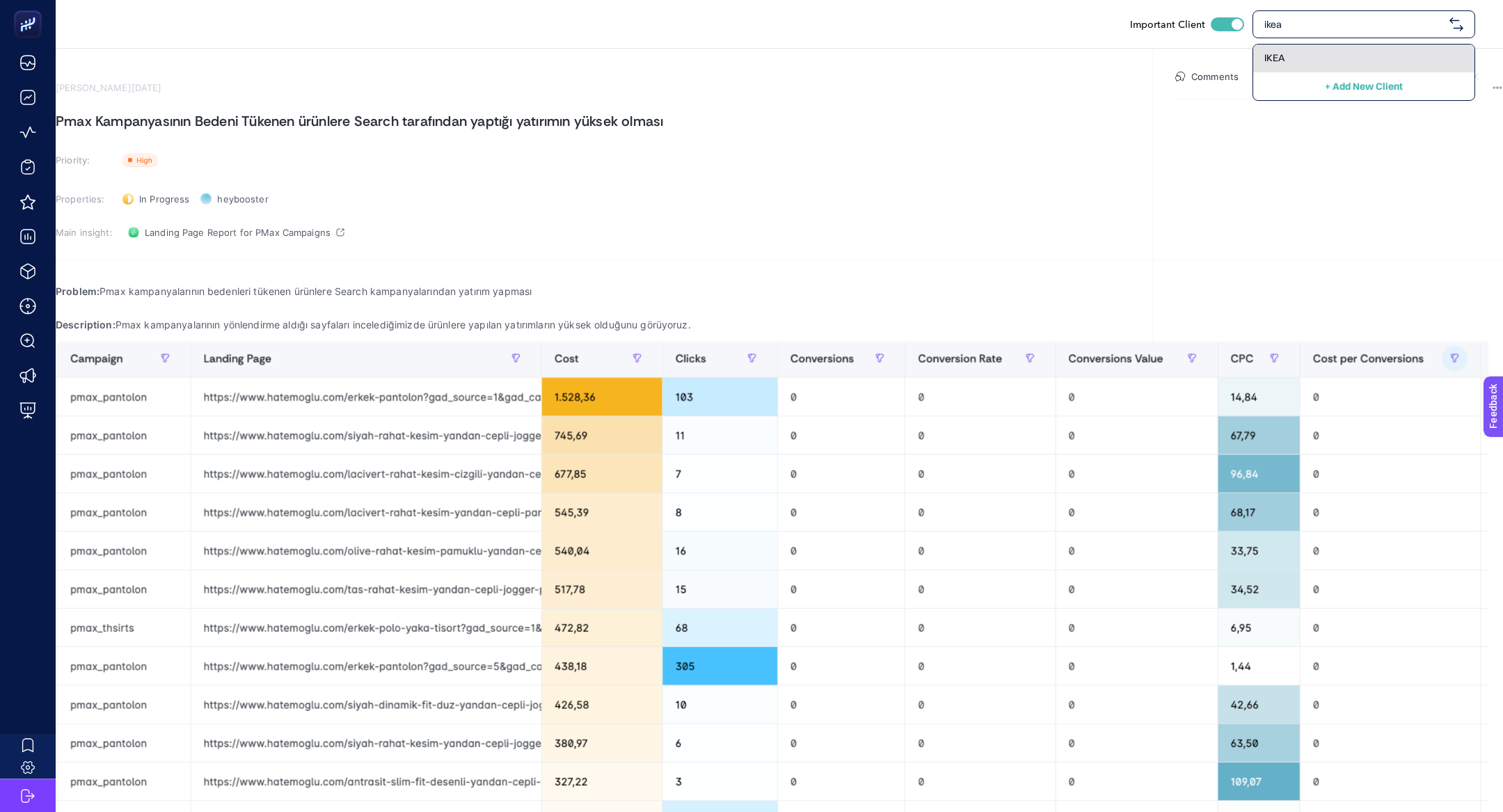
type input "ikea"
click at [1375, 49] on div "IKEA" at bounding box center [1364, 58] width 221 height 27
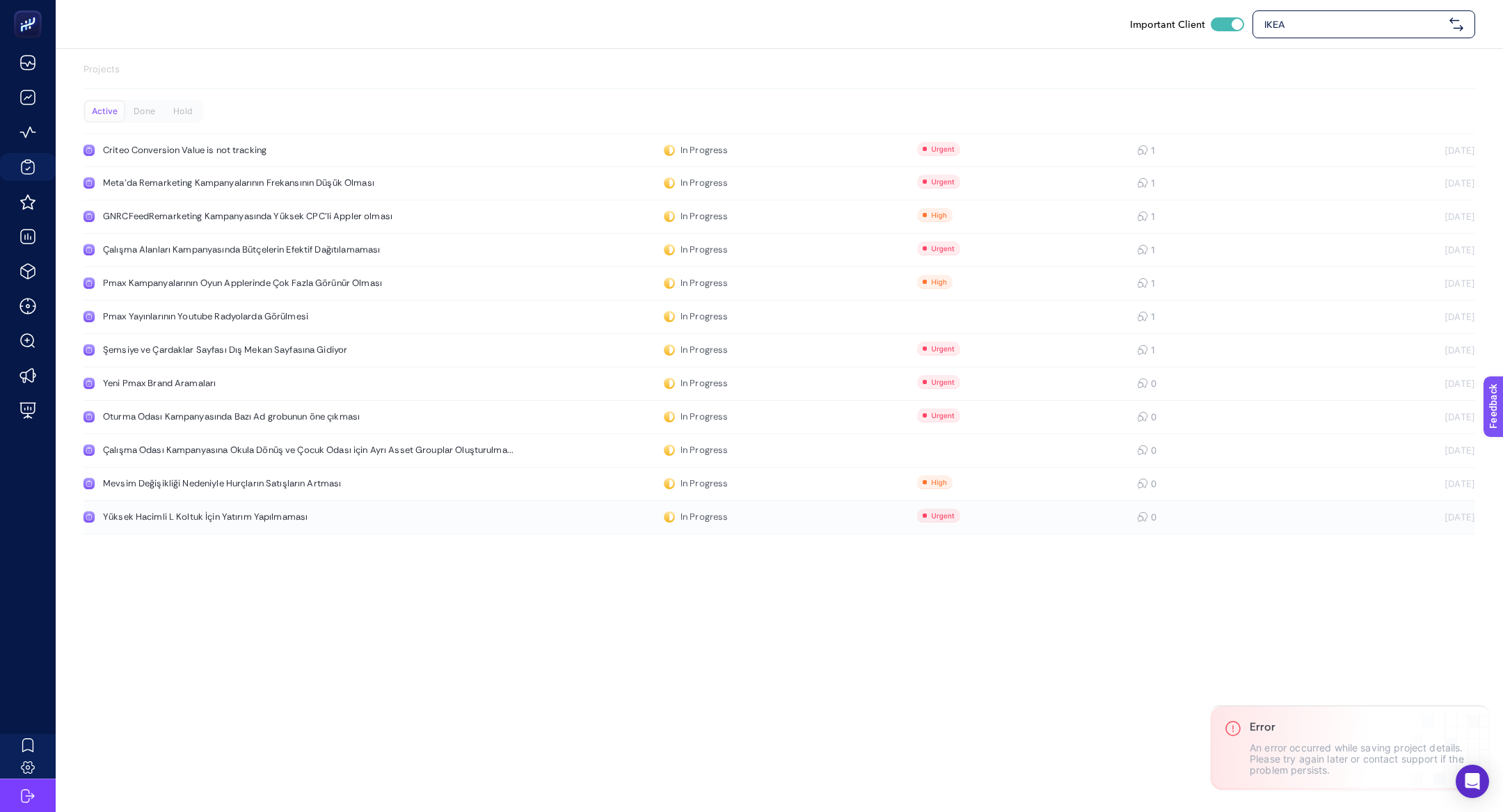
click at [268, 529] on link "Yüksek Hacimli L Koltuk İçin Yatırım Yapılmaması In Progress 0 [DATE]" at bounding box center [779, 517] width 1392 height 34
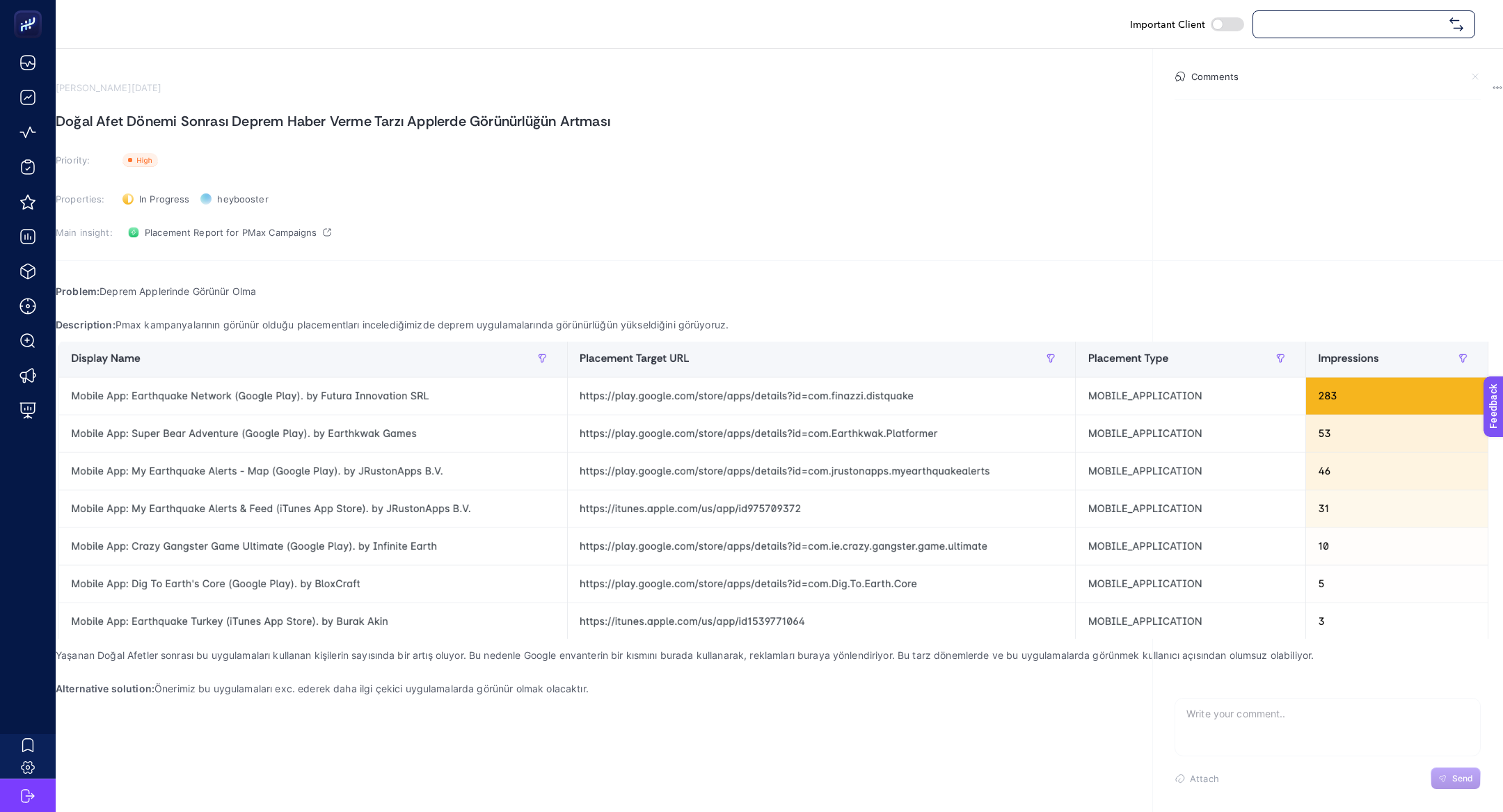
click at [387, 134] on section "August 22, 2025 Doğal Afet Dönemi Sonrası Deprem Haber Verme Tarzı Applerde Gör…" at bounding box center [779, 403] width 1448 height 641
click at [373, 124] on h1 "Doğal Afet Dönemi Sonrası Deprem Haber Verme Tarzı Applerde Görünürlüğün Artması" at bounding box center [779, 121] width 1448 height 22
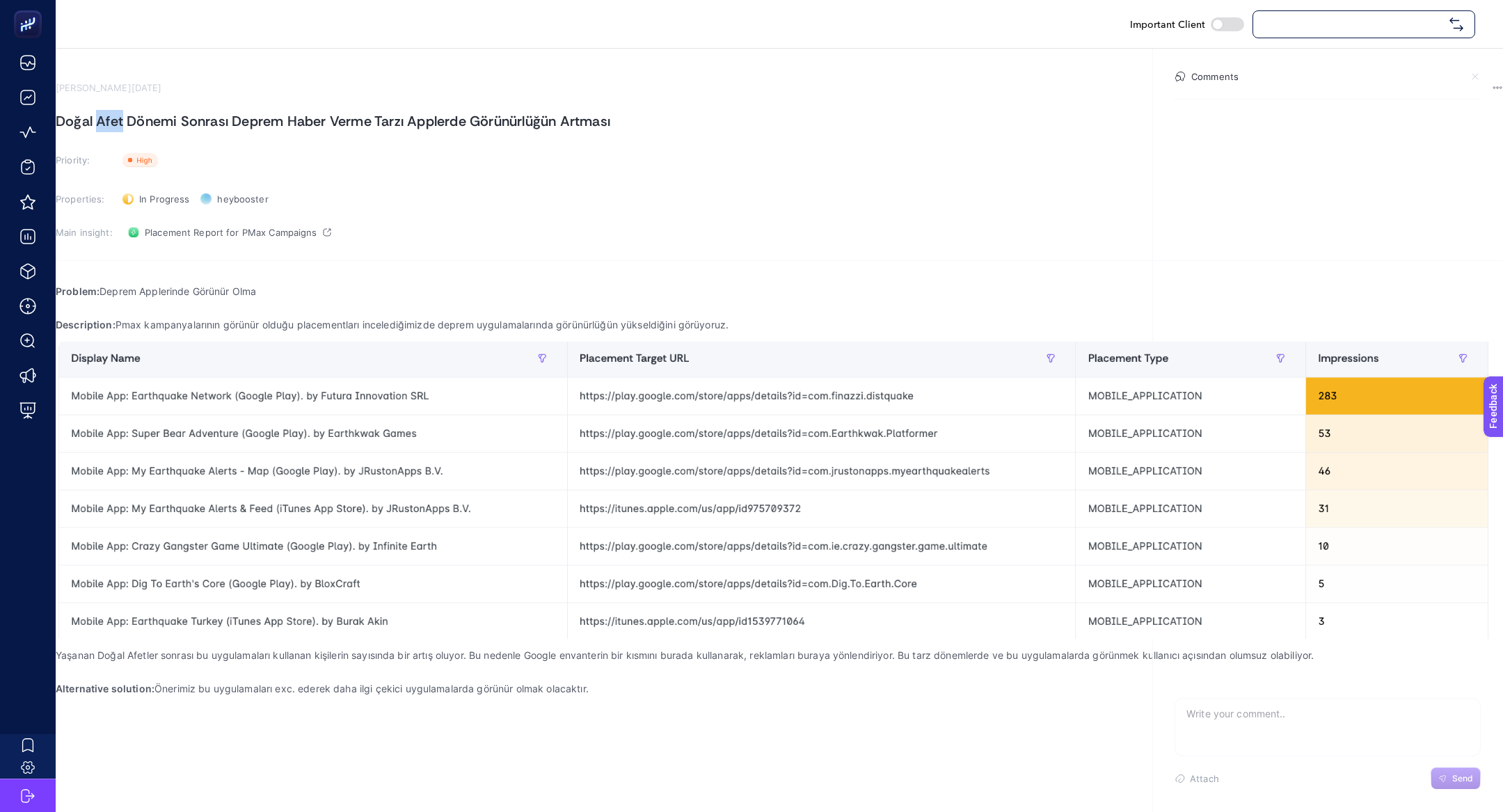
click at [373, 124] on h1 "Doğal Afet Dönemi Sonrası Deprem Haber Verme Tarzı Applerde Görünürlüğün Artması" at bounding box center [779, 121] width 1448 height 22
copy h1 "Doğal Afet Dönemi Sonrası Deprem Haber Verme Tarzı Applerde Görünürlüğün Artması"
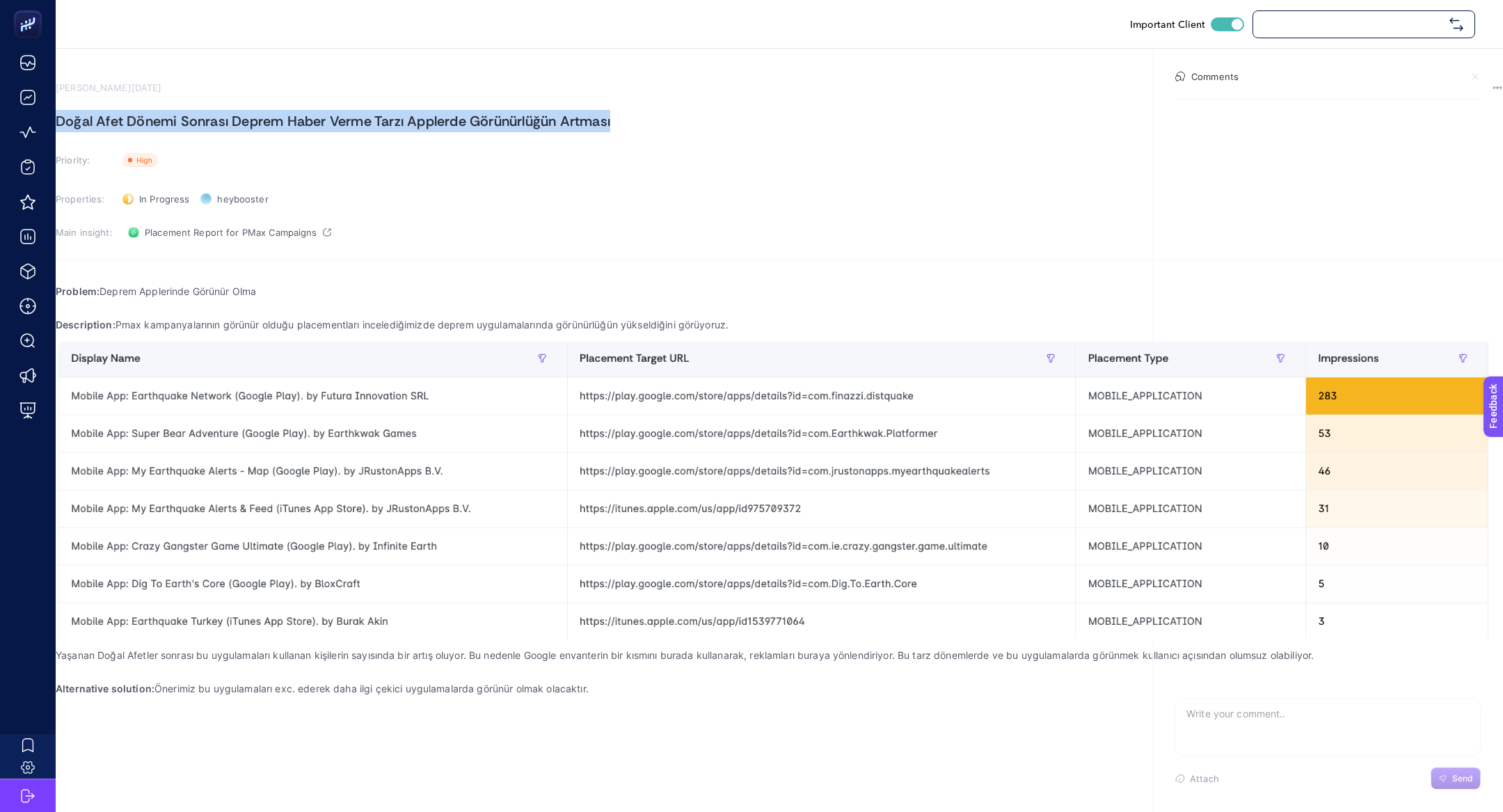
checkbox input "true"
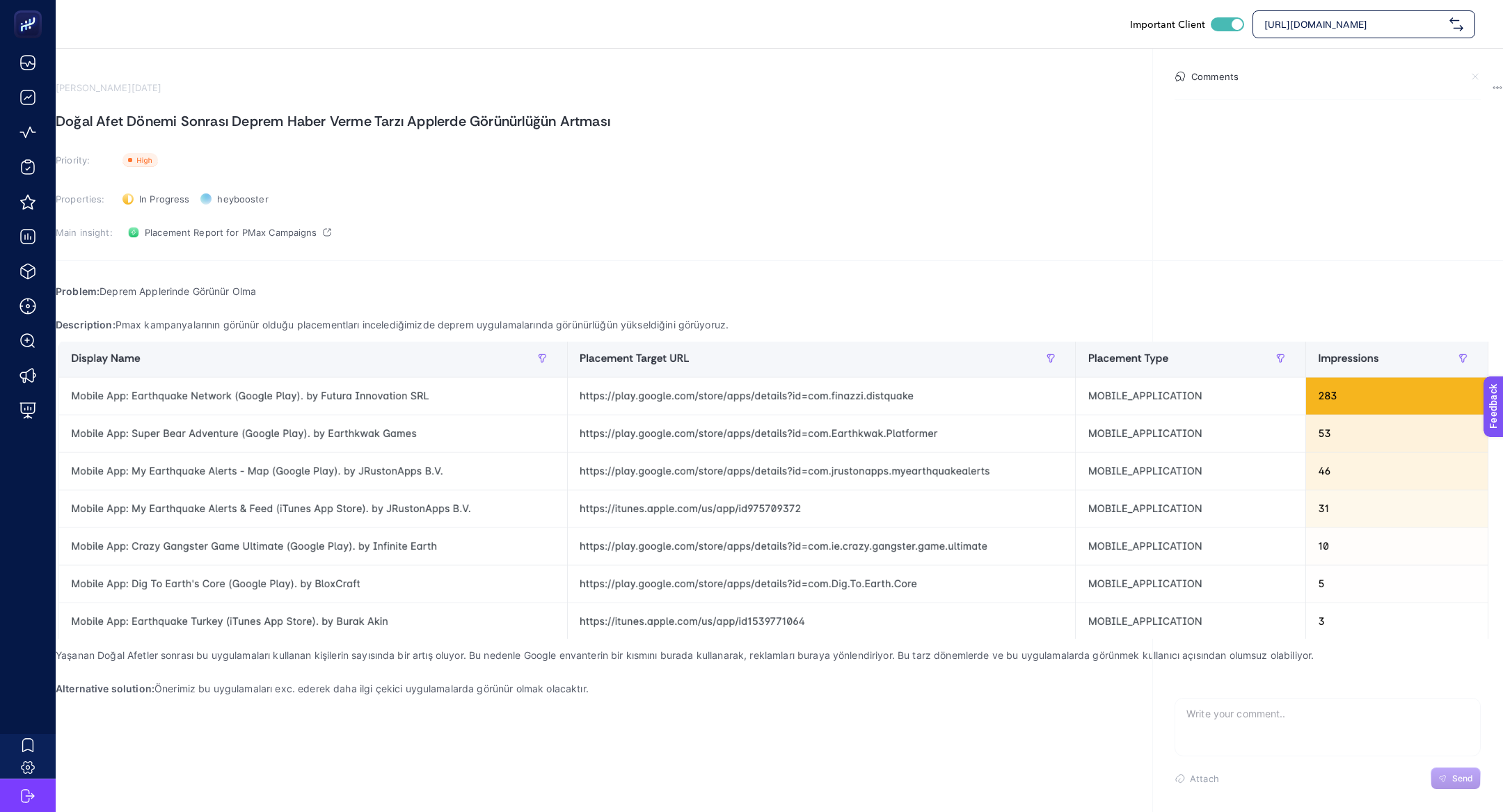
drag, startPoint x: 319, startPoint y: 285, endPoint x: 535, endPoint y: 335, distance: 221.7
click at [535, 335] on section "August 22, 2025 Doğal Afet Dönemi Sonrası Deprem Haber Verme Tarzı Applerde Gör…" at bounding box center [779, 385] width 1448 height 674
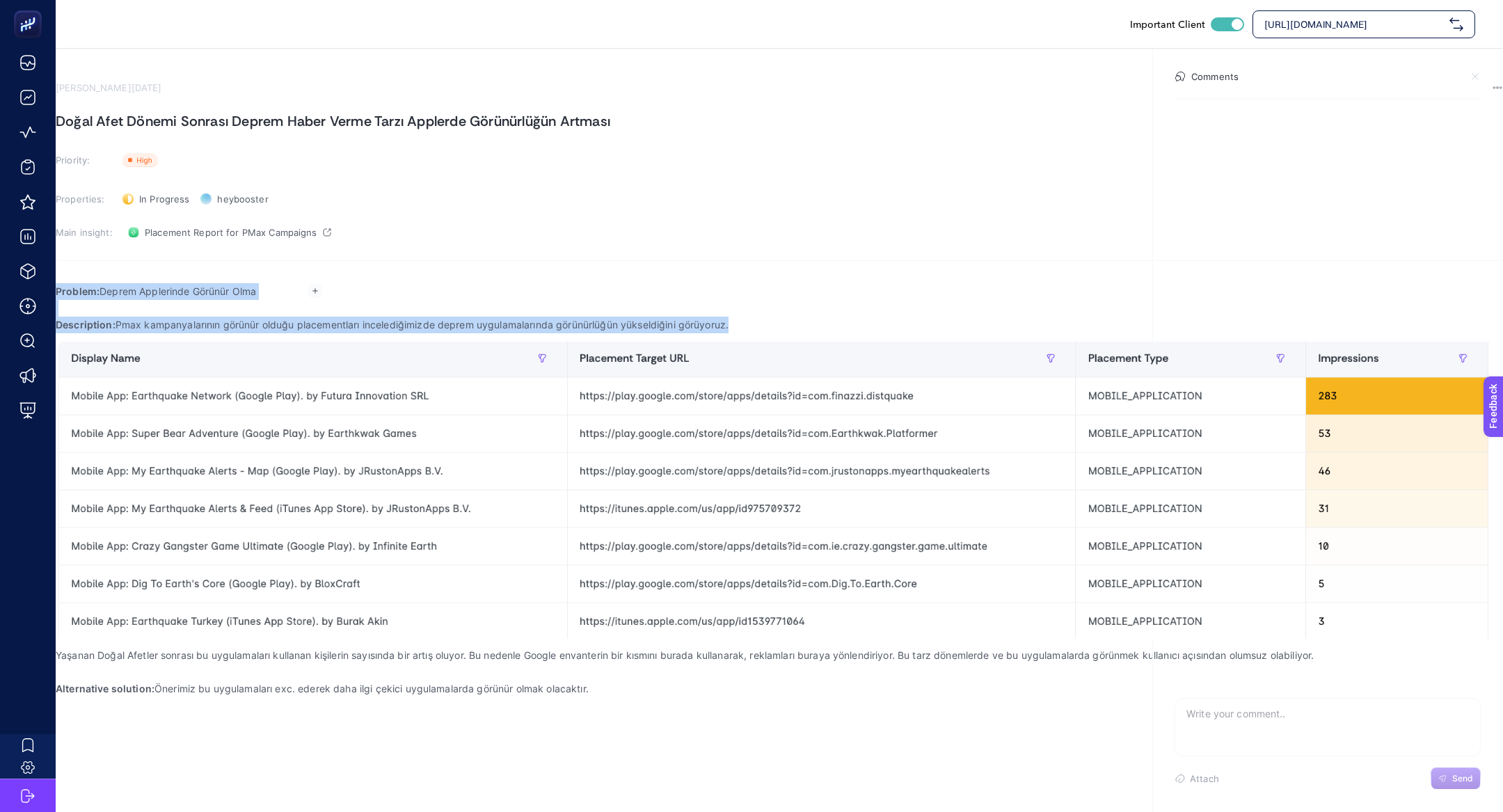
drag, startPoint x: 535, startPoint y: 337, endPoint x: 319, endPoint y: 283, distance: 222.6
click at [319, 283] on body "Important Client https://www.hatemoglu.com/ August 22, 2025 Doğal Afet Dönemi S…" at bounding box center [751, 406] width 1503 height 812
copy div "Problem: Deprem Applerinde Görünür Olma Description: Pmax kampanyalarının görün…"
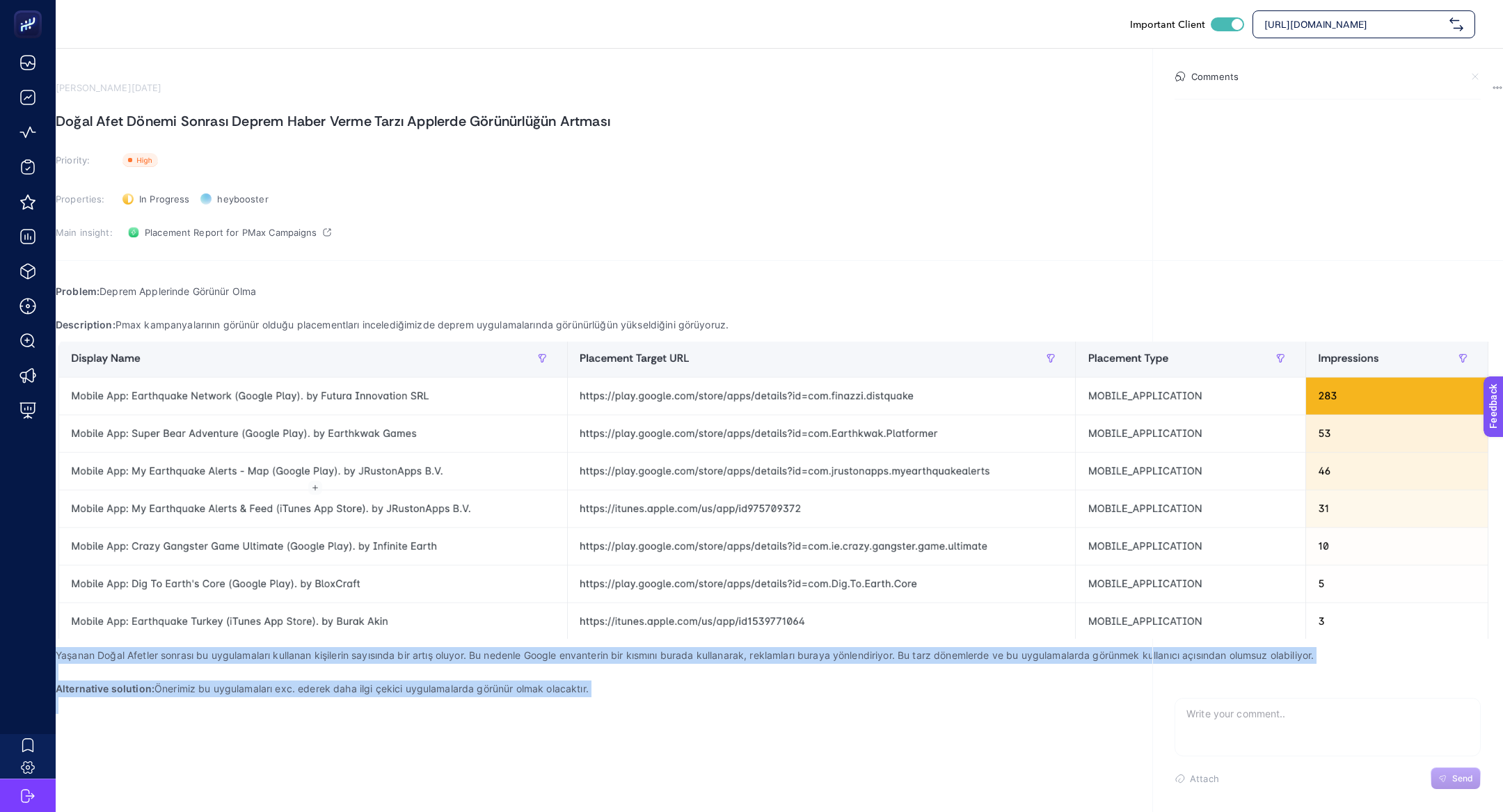
drag, startPoint x: 326, startPoint y: 478, endPoint x: 927, endPoint y: 564, distance: 607.1
click at [927, 564] on section "August 22, 2025 Doğal Afet Dönemi Sonrası Deprem Haber Verme Tarzı Applerde Gör…" at bounding box center [779, 385] width 1448 height 674
copy div "Yaşanan Doğal Afetler sonrası bu uygulamaları kullanan kişilerin sayısında bir …"
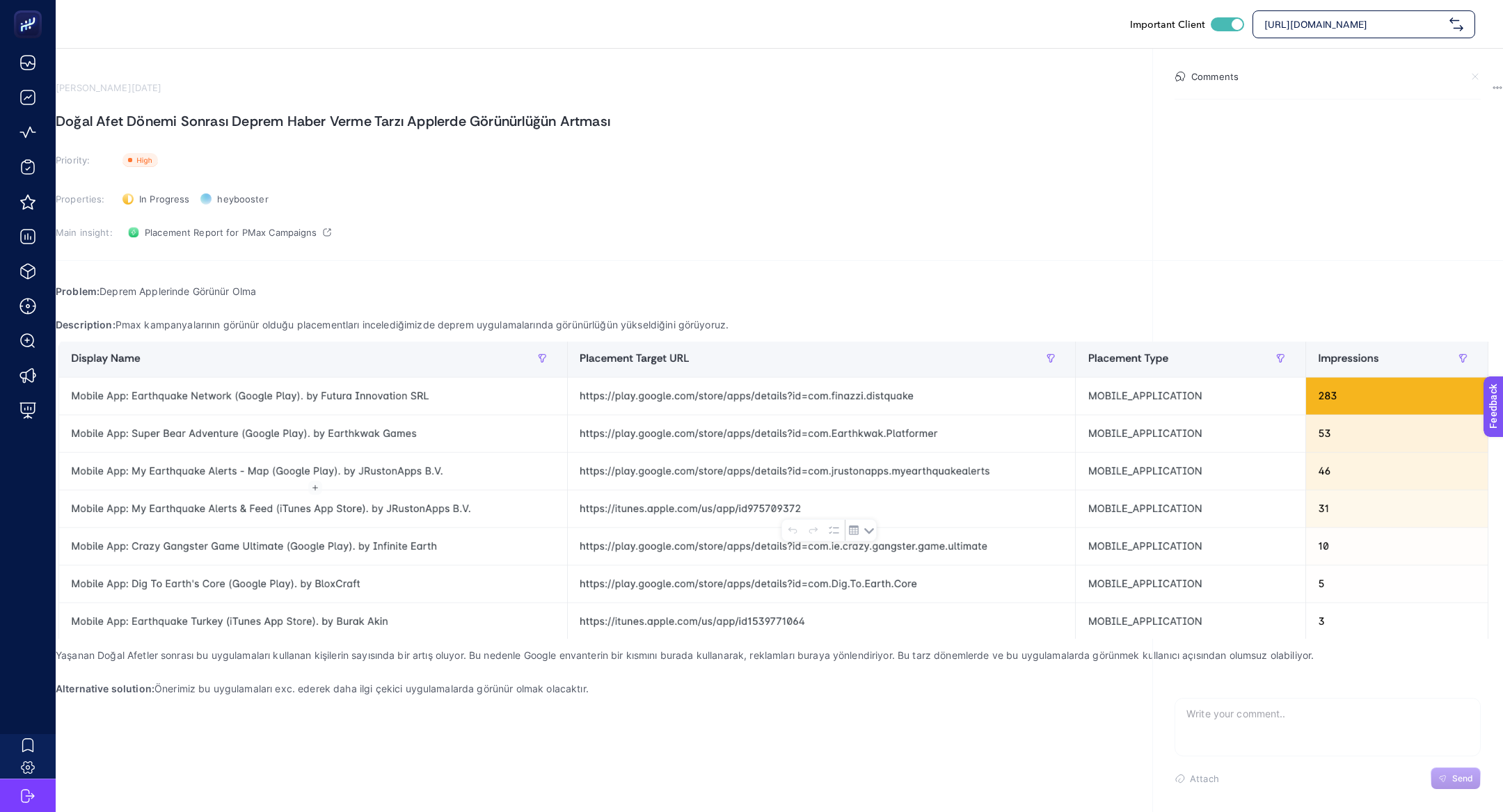
click at [154, 682] on strong "Alternative solution:" at bounding box center [105, 688] width 99 height 12
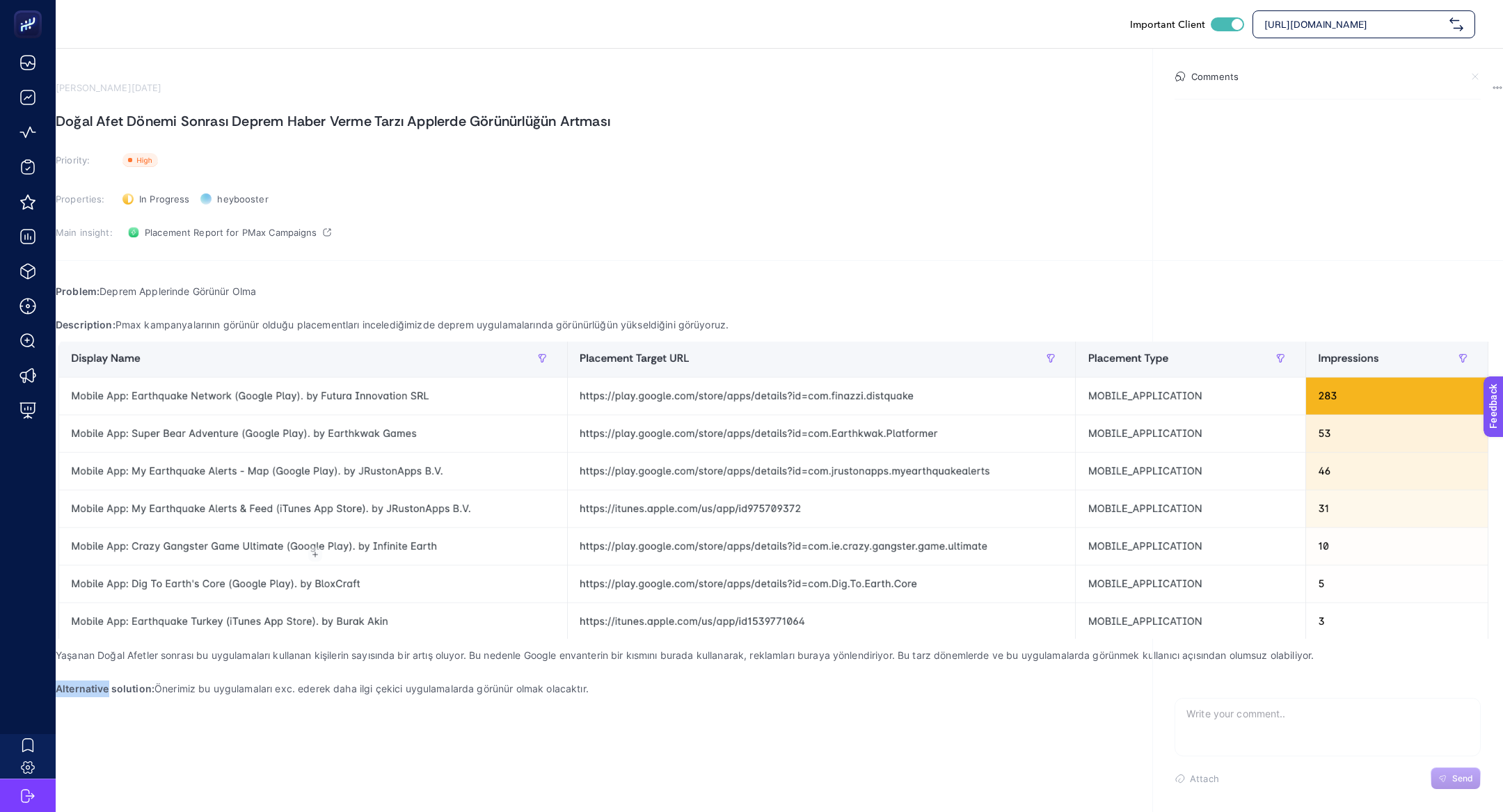
click at [154, 682] on strong "Alternative solution:" at bounding box center [105, 688] width 99 height 12
copy strong "Alternative"
click at [154, 682] on strong "Alternative solution:" at bounding box center [105, 688] width 99 height 12
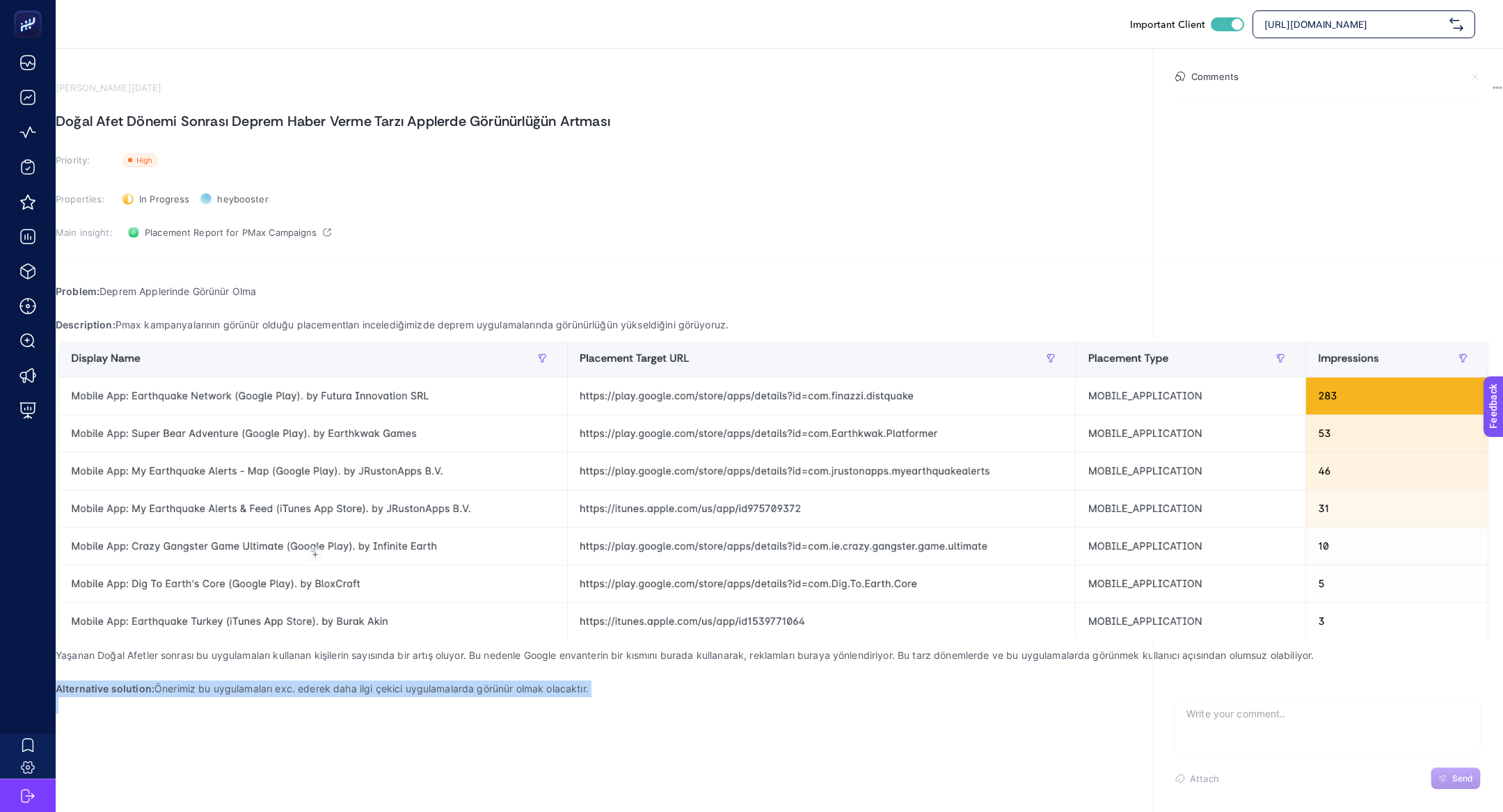
click at [154, 682] on strong "Alternative solution:" at bounding box center [105, 688] width 99 height 12
copy p "Alternative solution: Önerimiz bu uygulamaları exc. ederek daha ilgi çekici uyg…"
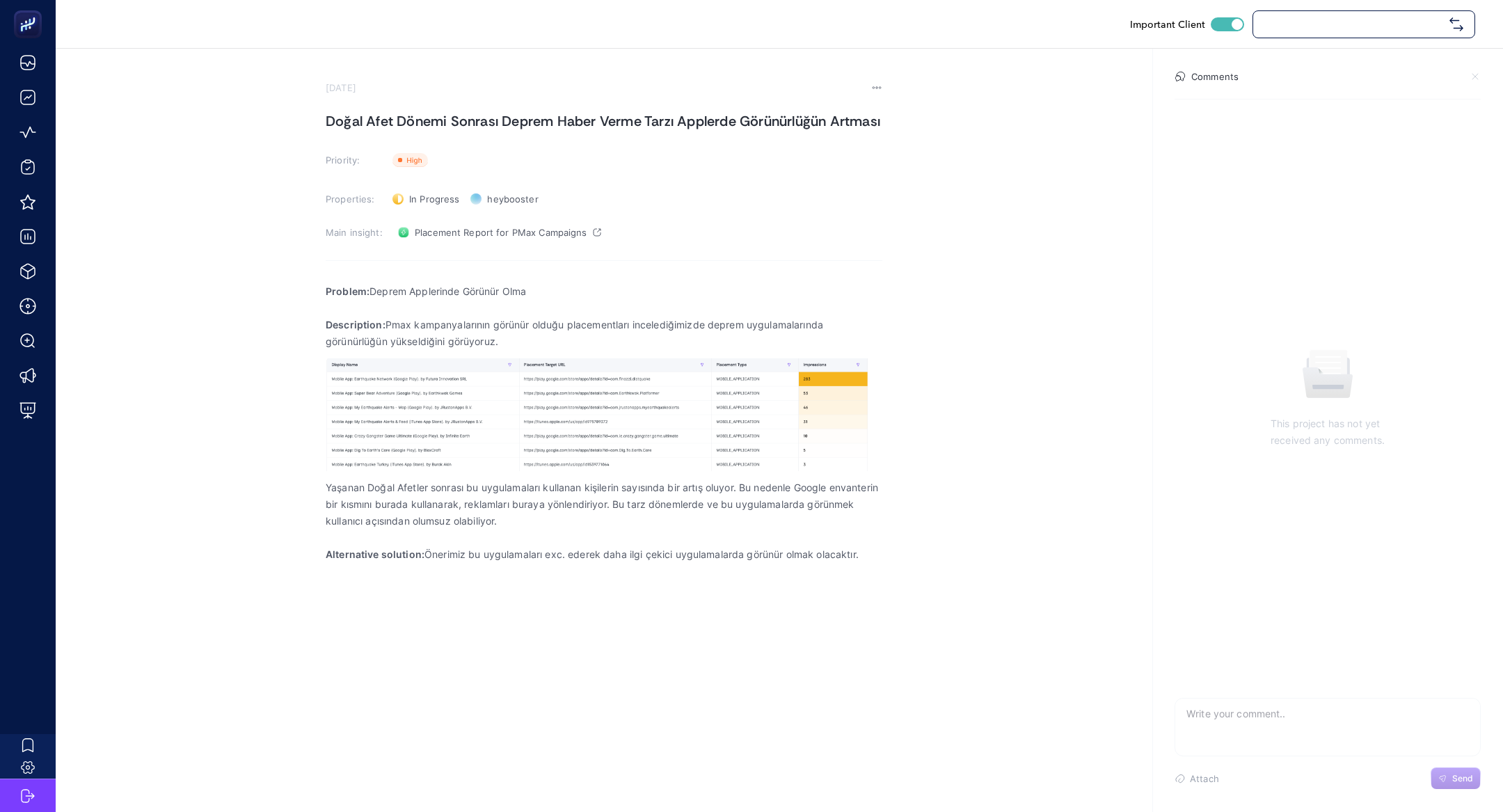
checkbox input "true"
